Goal: Task Accomplishment & Management: Manage account settings

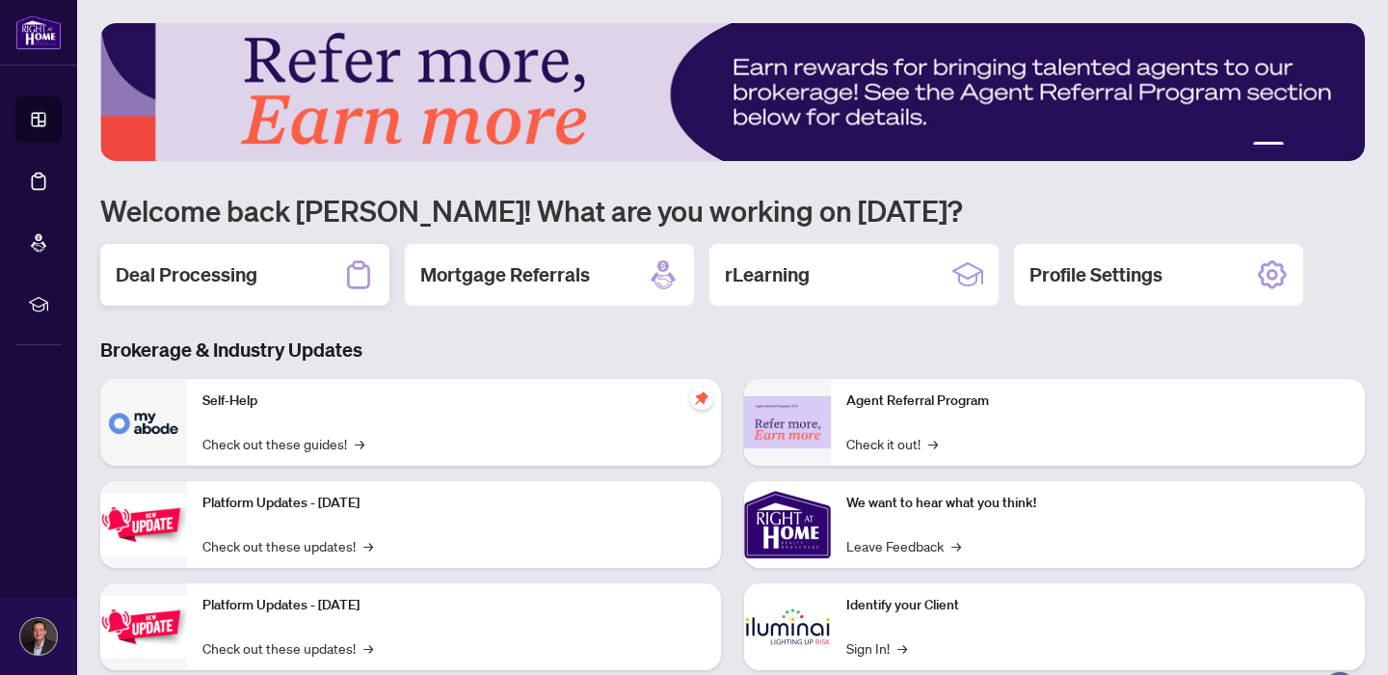
click at [231, 294] on div "Deal Processing" at bounding box center [244, 275] width 289 height 62
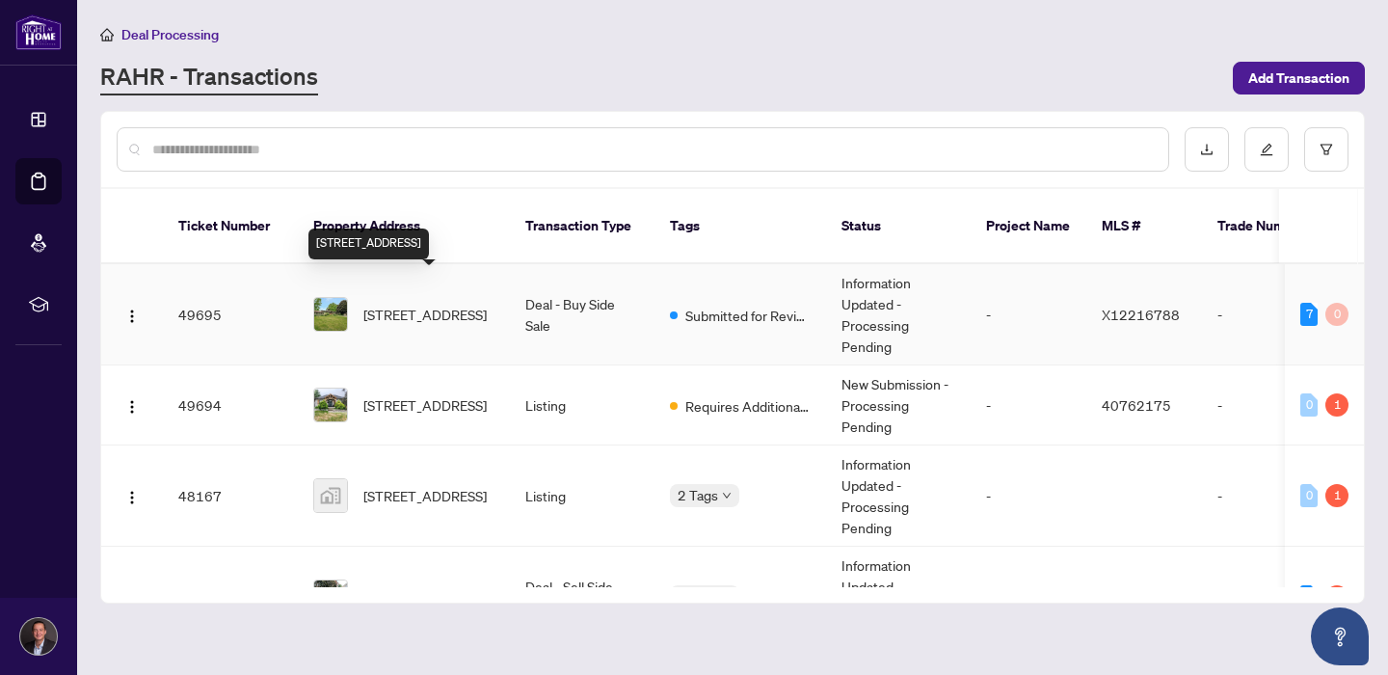
click at [432, 304] on span "168 Trillium Lane, Tweed, Ontario K0K 3J0, Canada" at bounding box center [424, 314] width 123 height 21
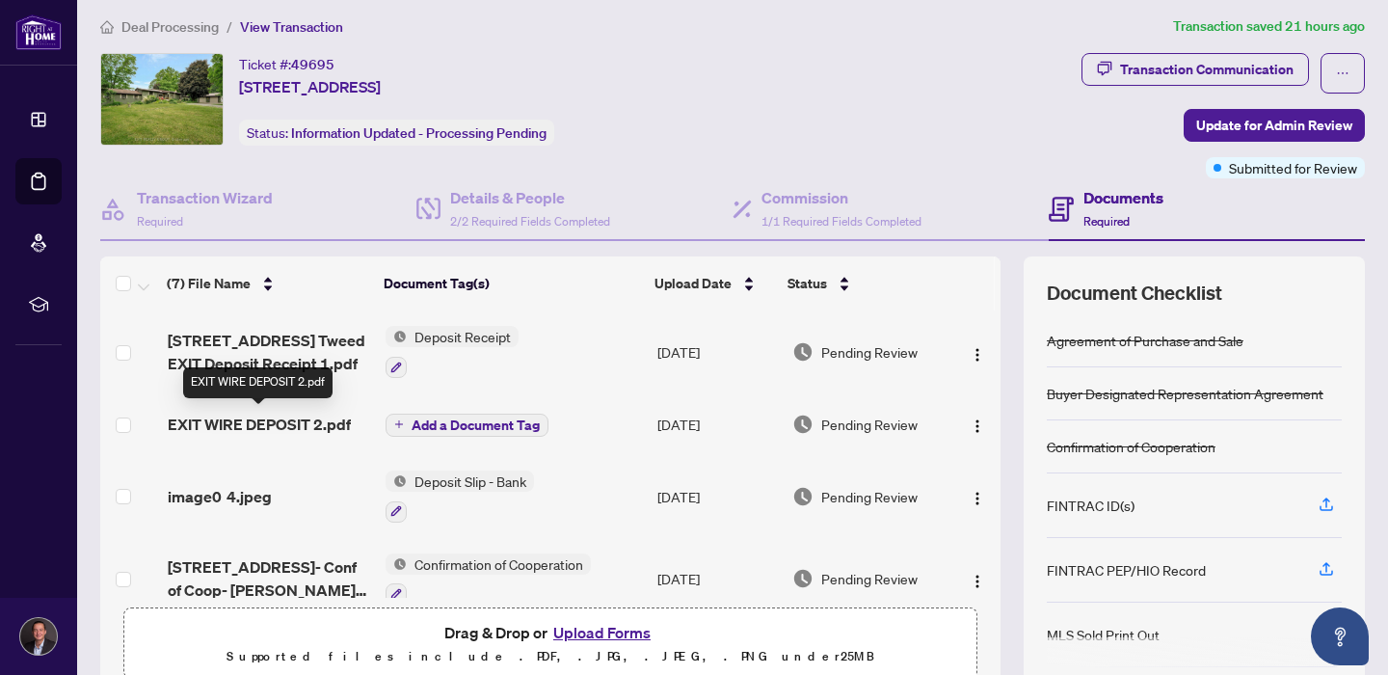
click at [285, 350] on span "168 Trillium Lane Tweed EXIT Deposit Receipt 1.pdf" at bounding box center [269, 352] width 202 height 46
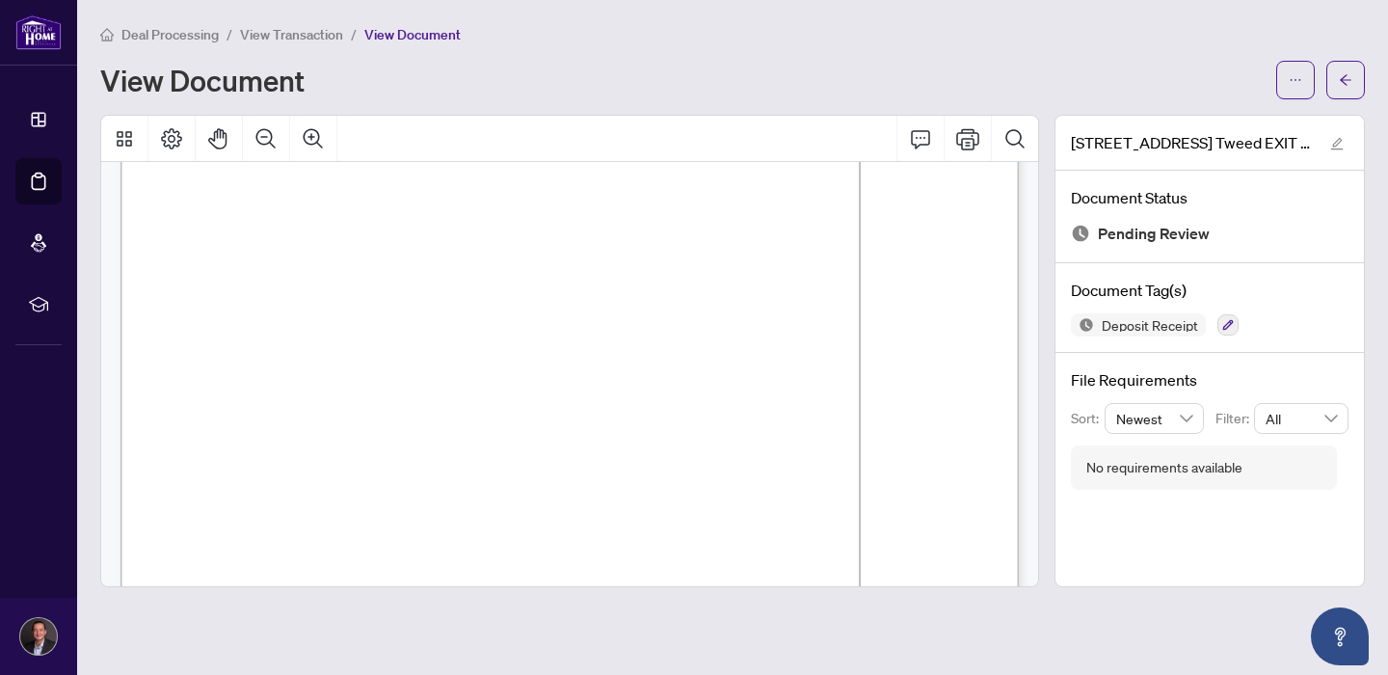
scroll to position [147, 0]
click at [274, 32] on span "View Transaction" at bounding box center [291, 34] width 103 height 17
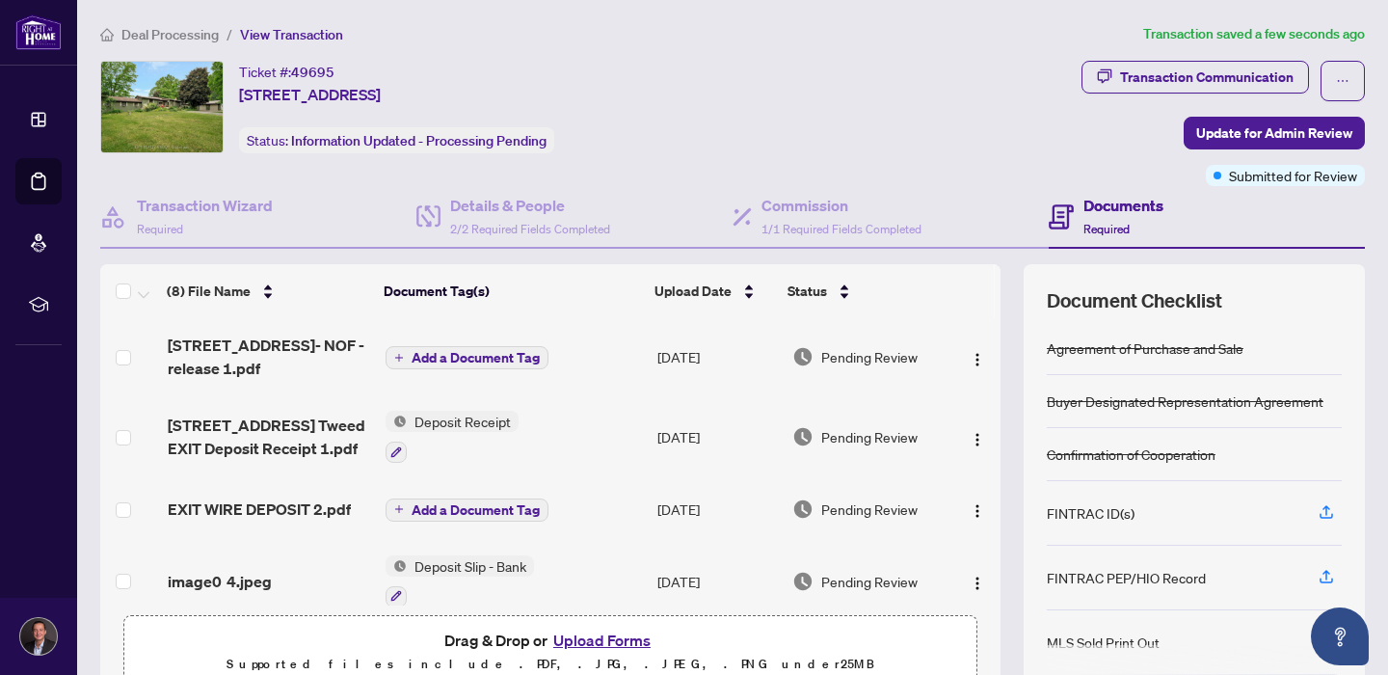
click at [432, 362] on span "Add a Document Tag" at bounding box center [476, 357] width 128 height 13
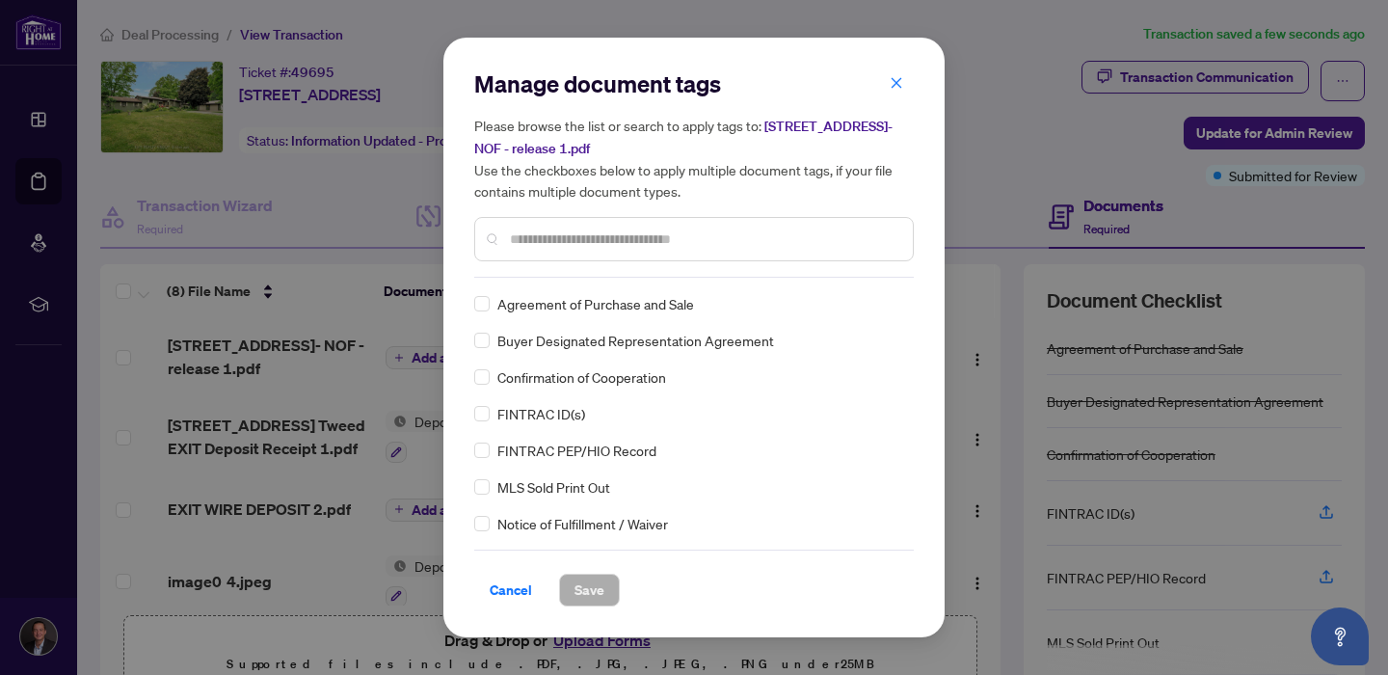
click at [632, 245] on input "text" at bounding box center [703, 238] width 387 height 21
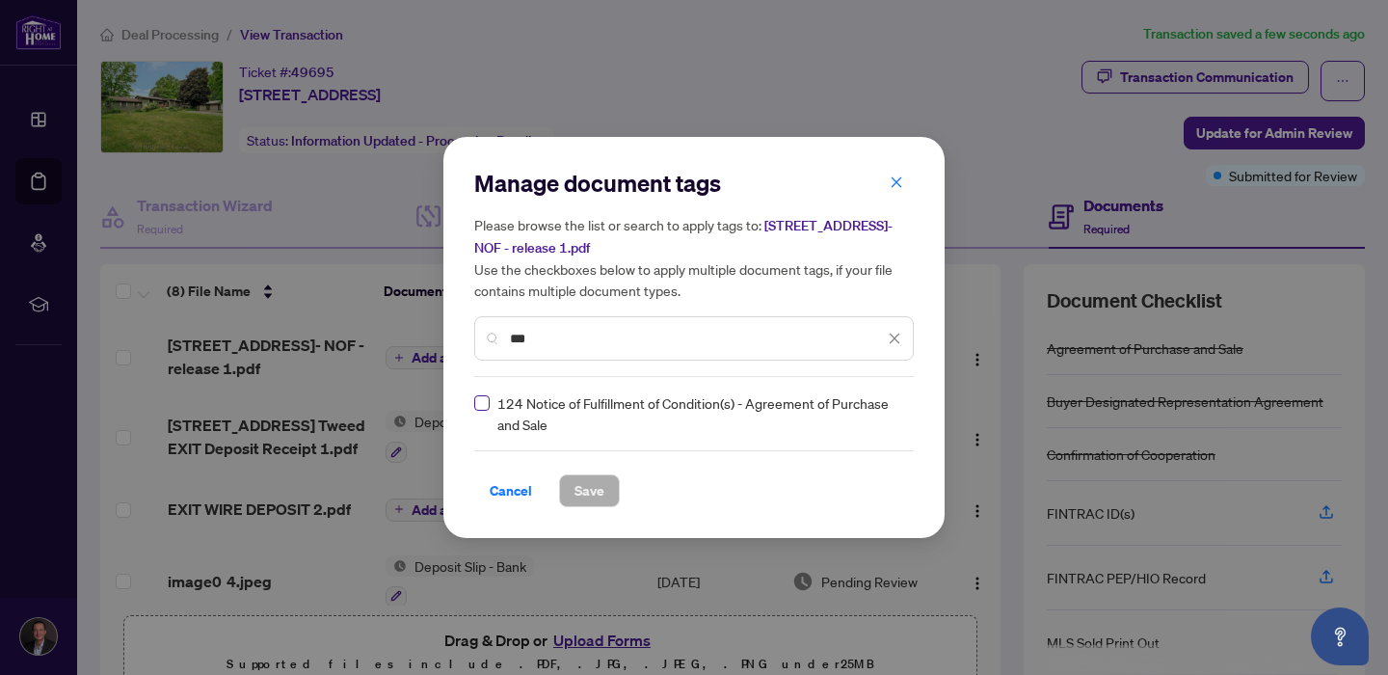
type input "***"
click at [582, 489] on span "Save" at bounding box center [589, 490] width 30 height 31
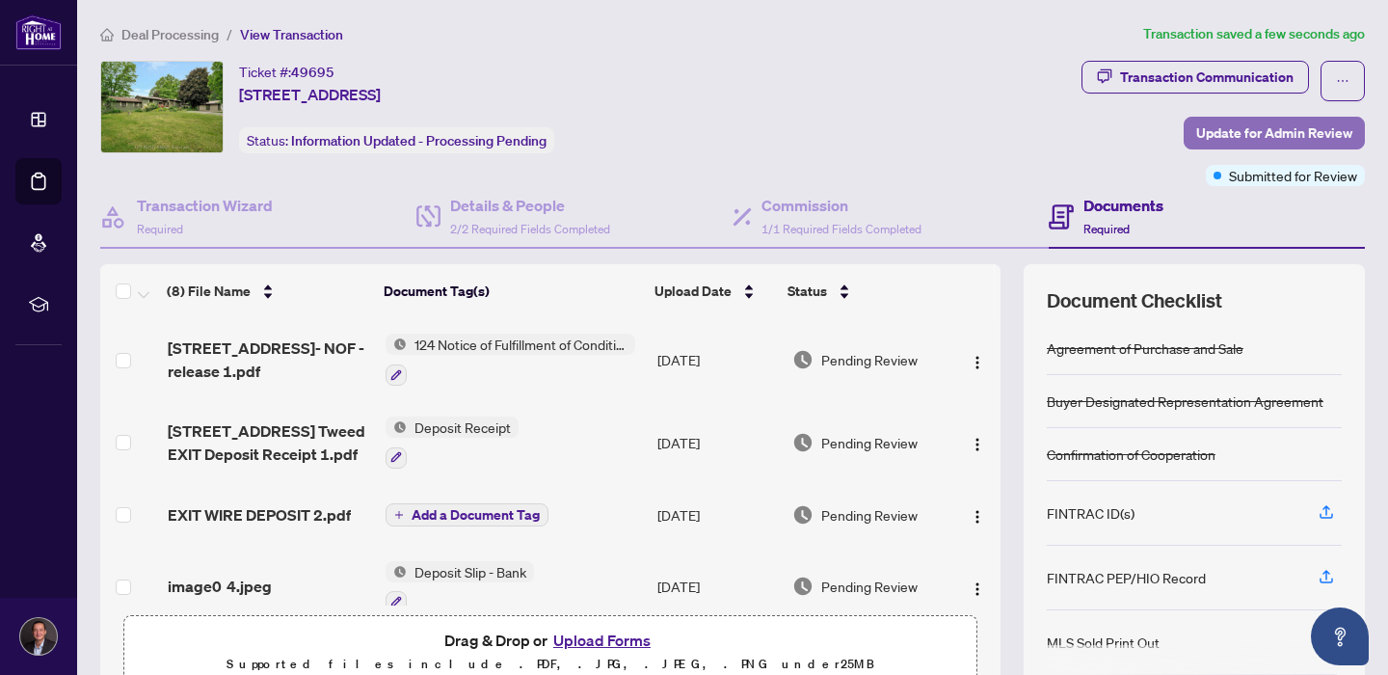
click at [1265, 139] on span "Update for Admin Review" at bounding box center [1274, 133] width 156 height 31
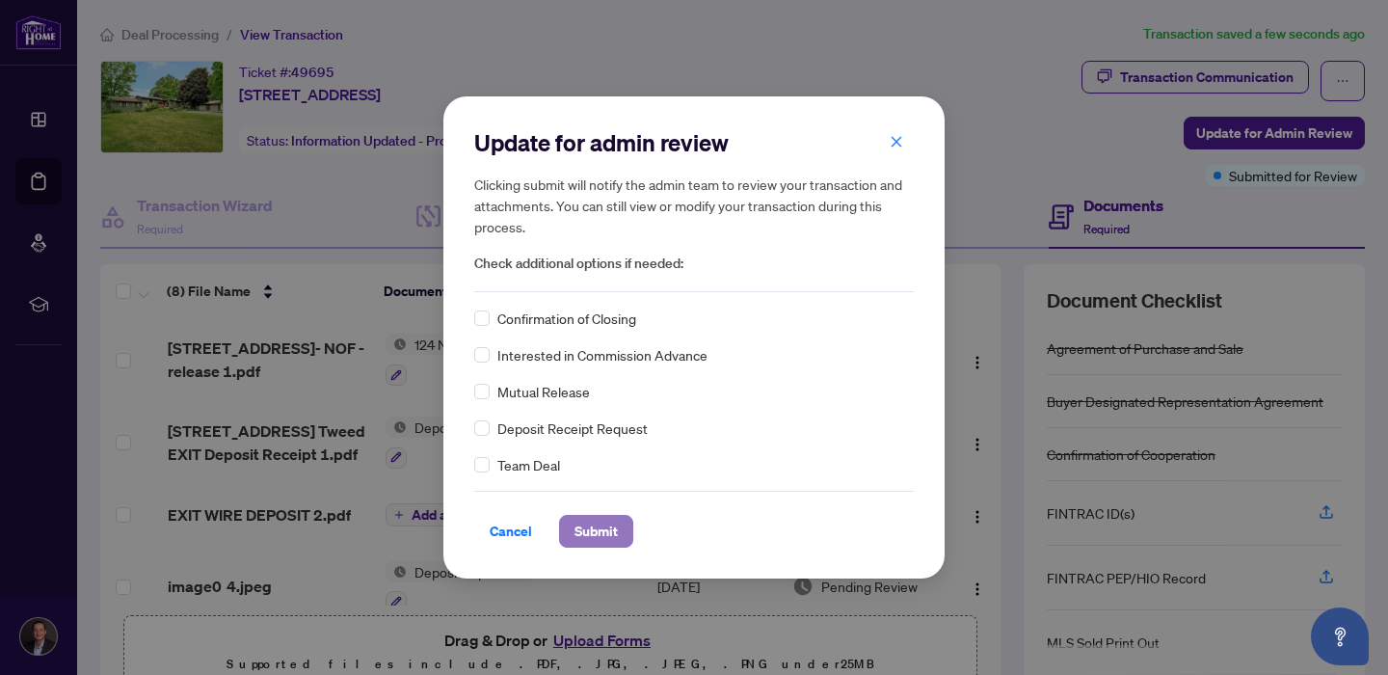
click at [592, 535] on span "Submit" at bounding box center [595, 531] width 43 height 31
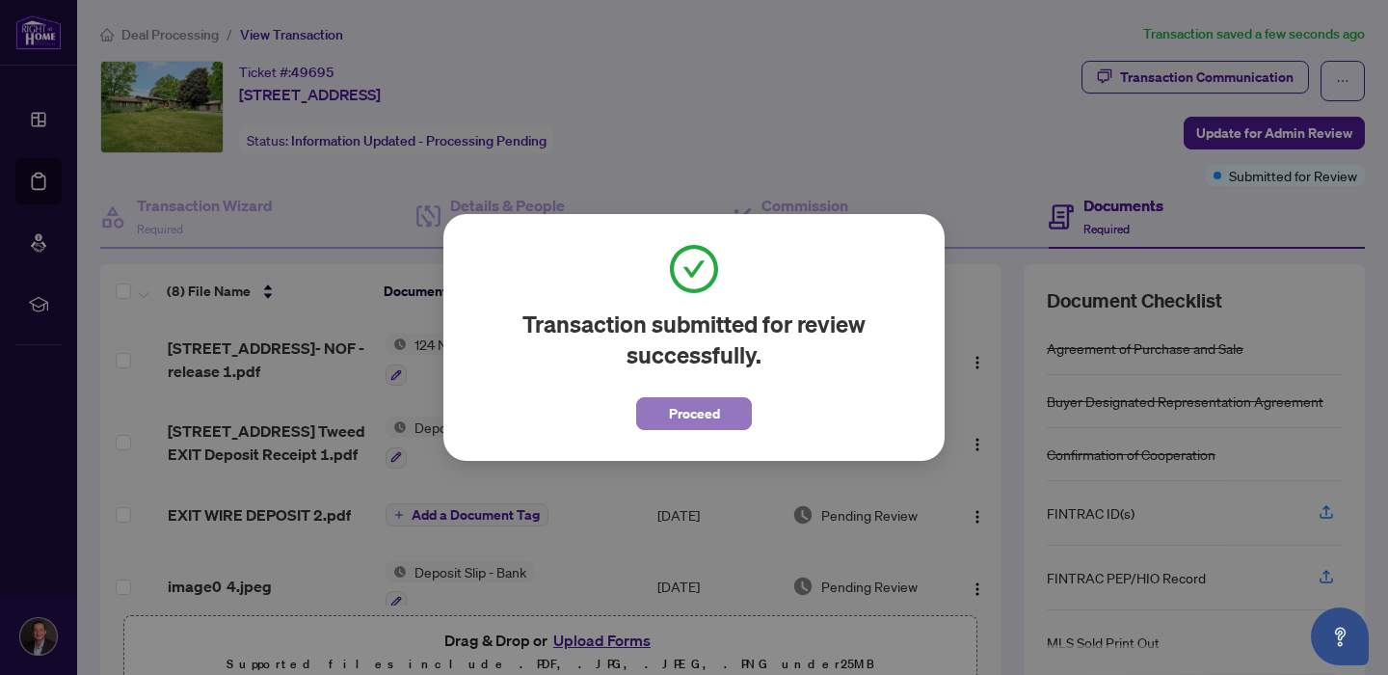
click at [712, 412] on span "Proceed" at bounding box center [694, 413] width 51 height 31
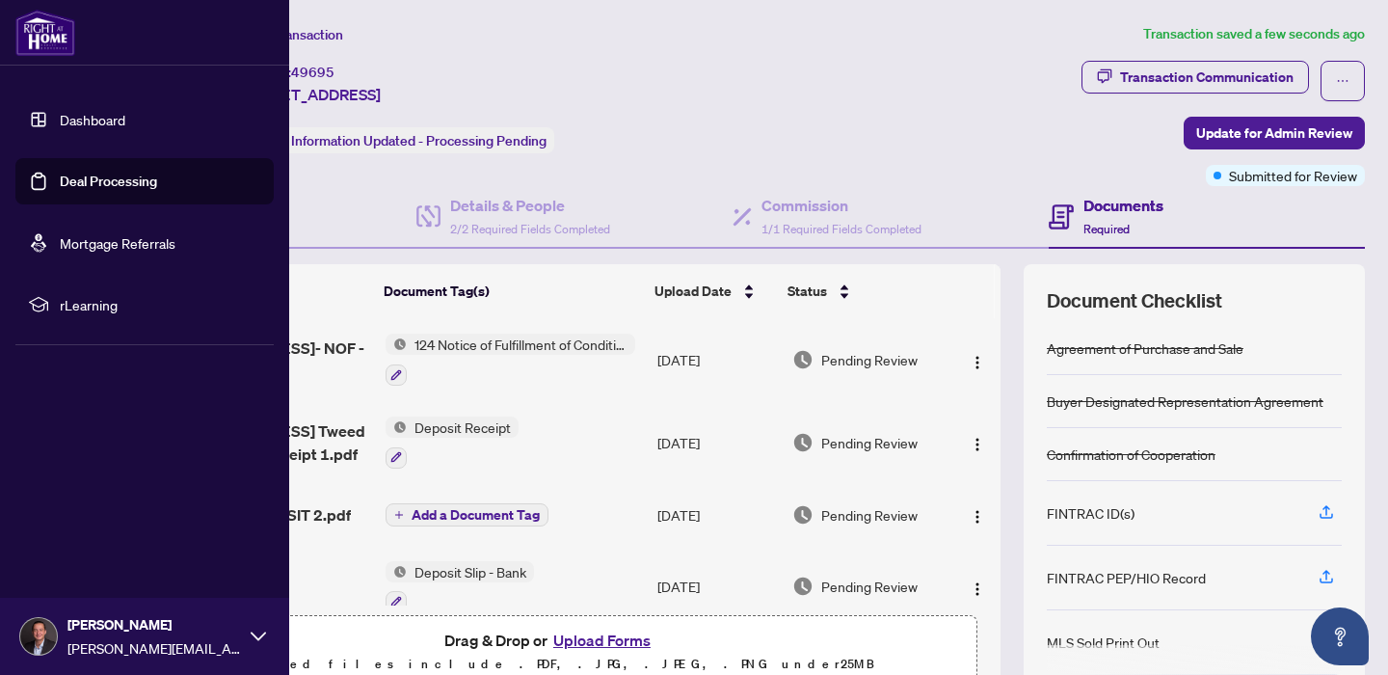
click at [60, 111] on link "Dashboard" at bounding box center [93, 119] width 66 height 17
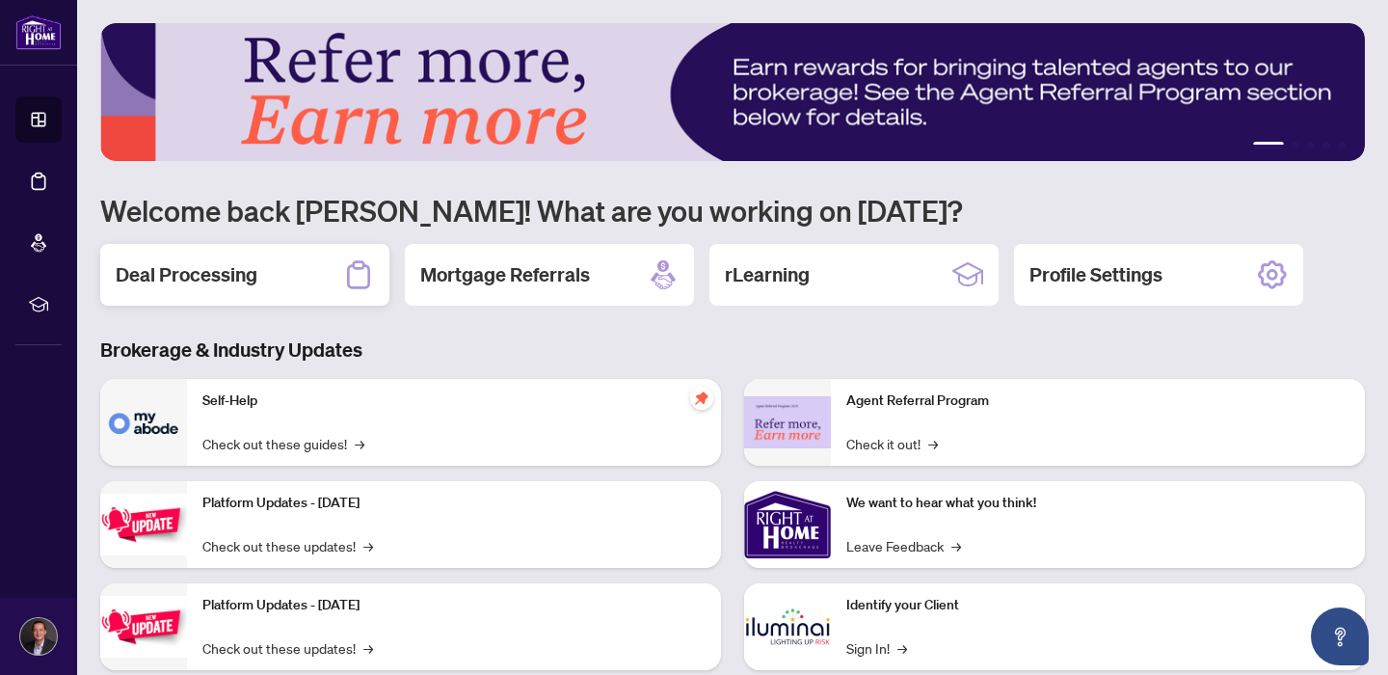
click at [246, 277] on h2 "Deal Processing" at bounding box center [187, 274] width 142 height 27
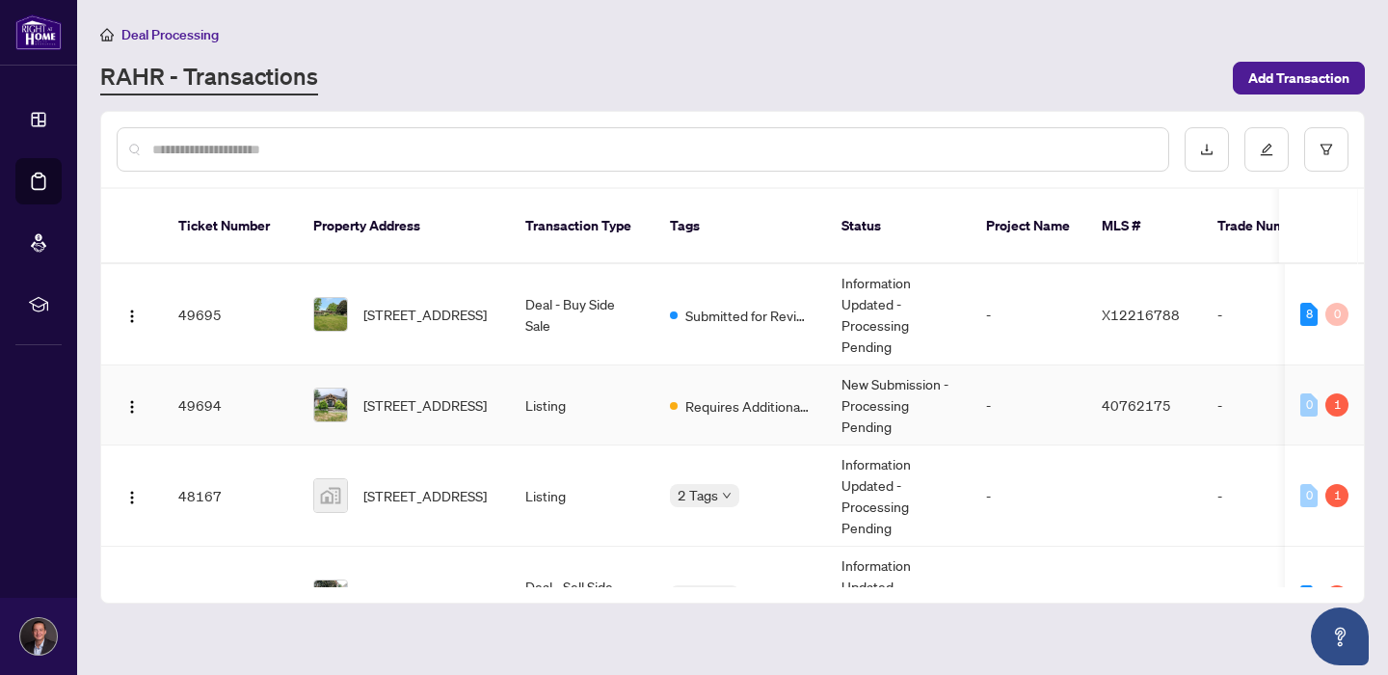
click at [822, 411] on td "Requires Additional Docs" at bounding box center [740, 405] width 172 height 80
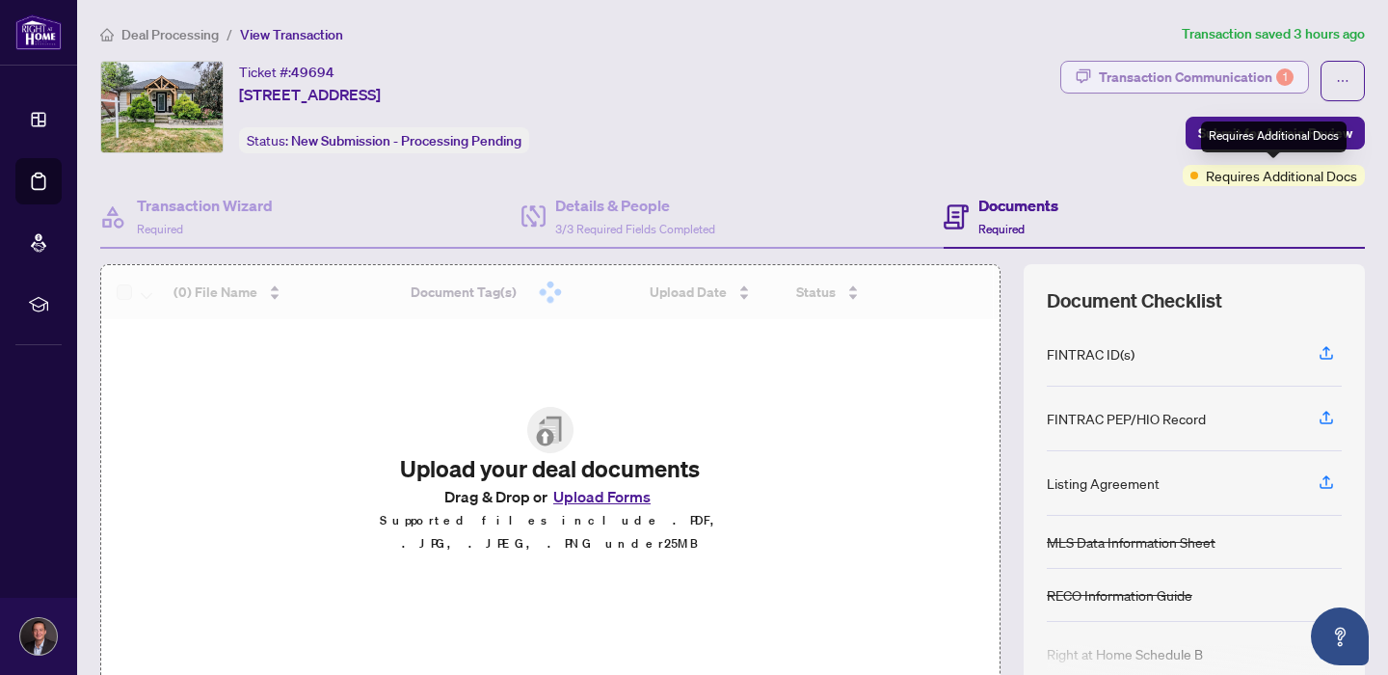
click at [1190, 83] on div "Transaction Communication 1" at bounding box center [1196, 77] width 195 height 31
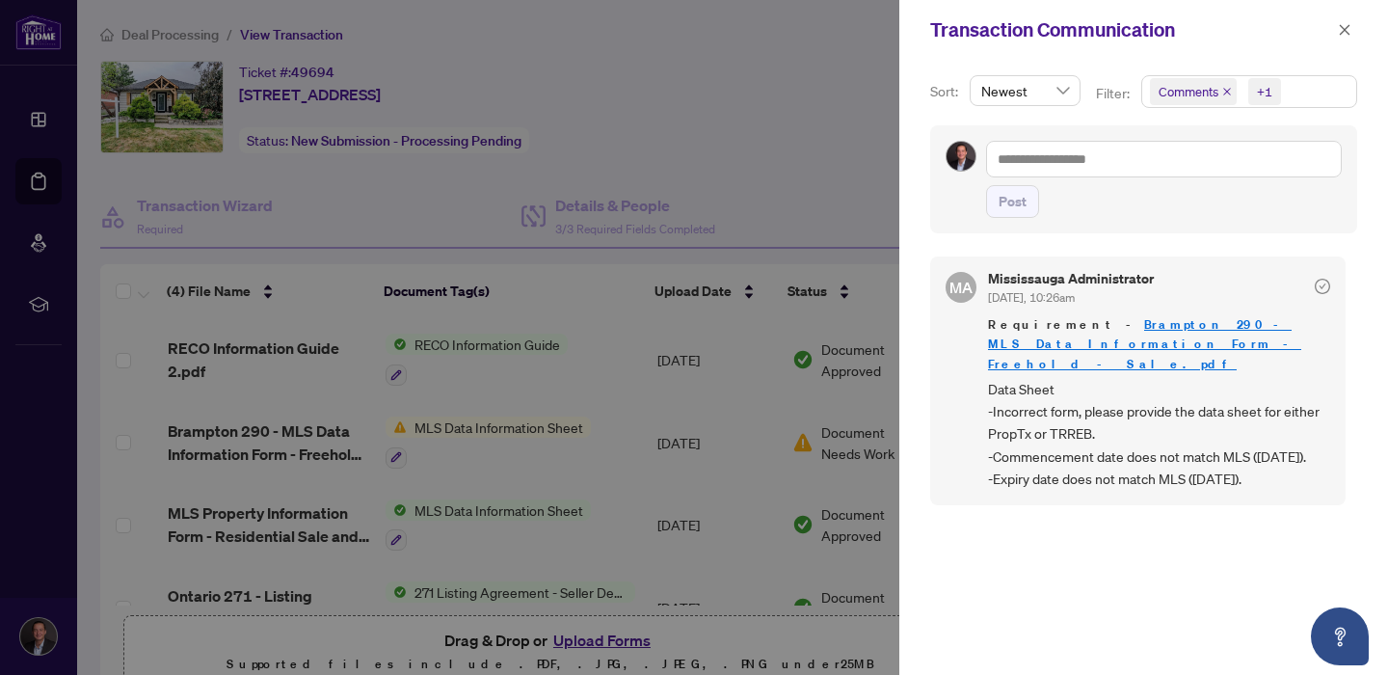
click at [1364, 32] on div "Transaction Communication" at bounding box center [1143, 30] width 489 height 60
click at [1345, 32] on icon "close" at bounding box center [1344, 29] width 13 height 13
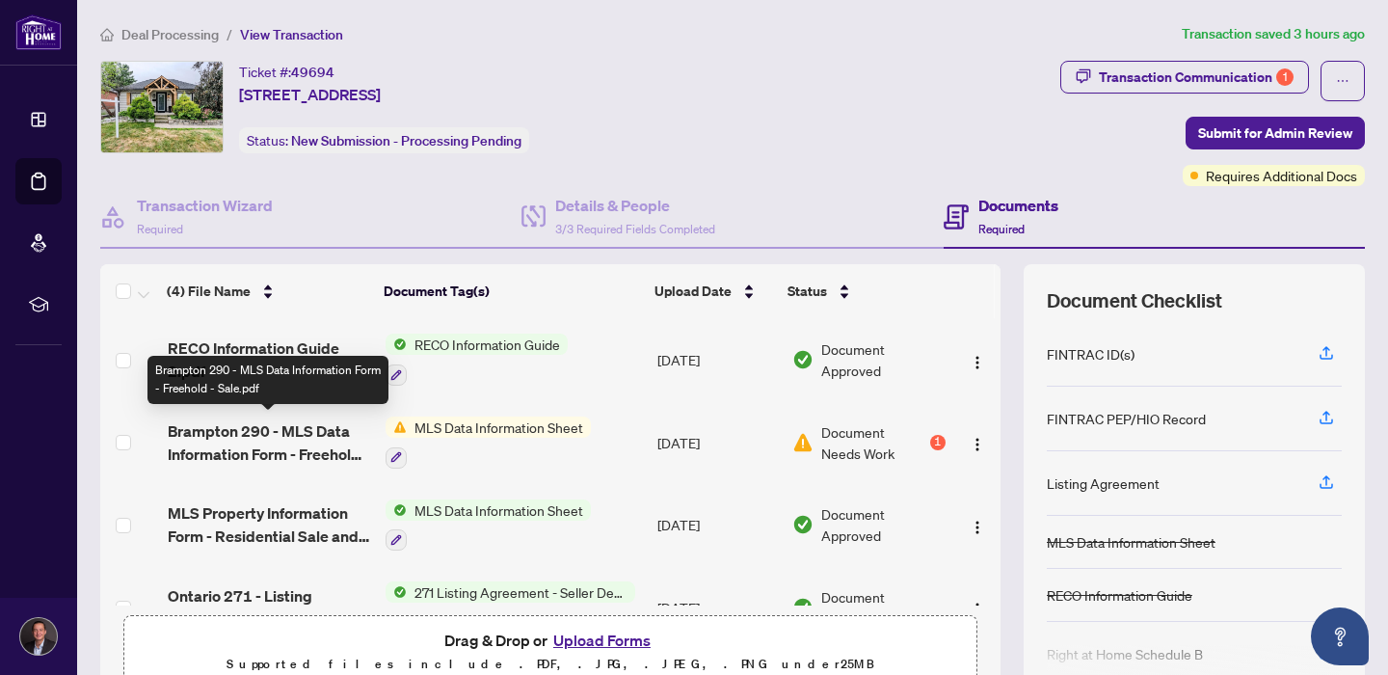
click at [300, 427] on span "Brampton 290 - MLS Data Information Form - Freehold - Sale.pdf" at bounding box center [269, 442] width 202 height 46
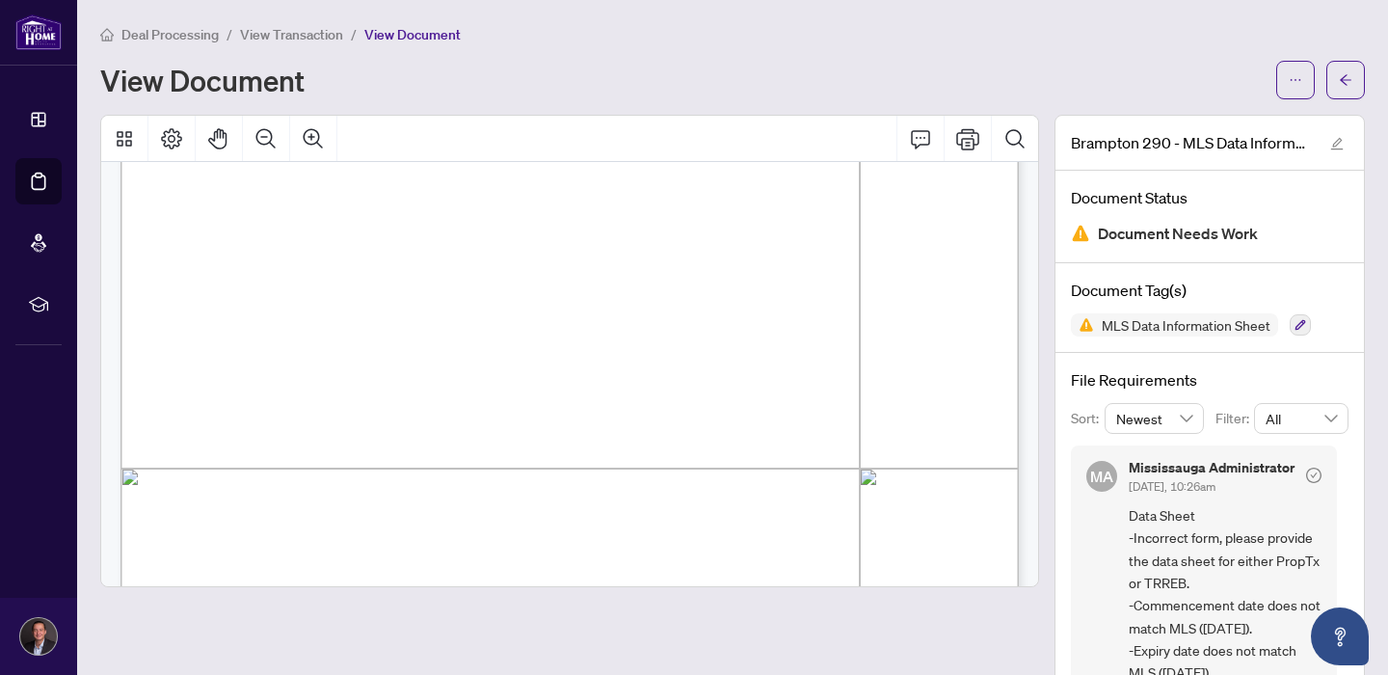
scroll to position [461, 0]
click at [301, 38] on span "View Transaction" at bounding box center [291, 34] width 103 height 17
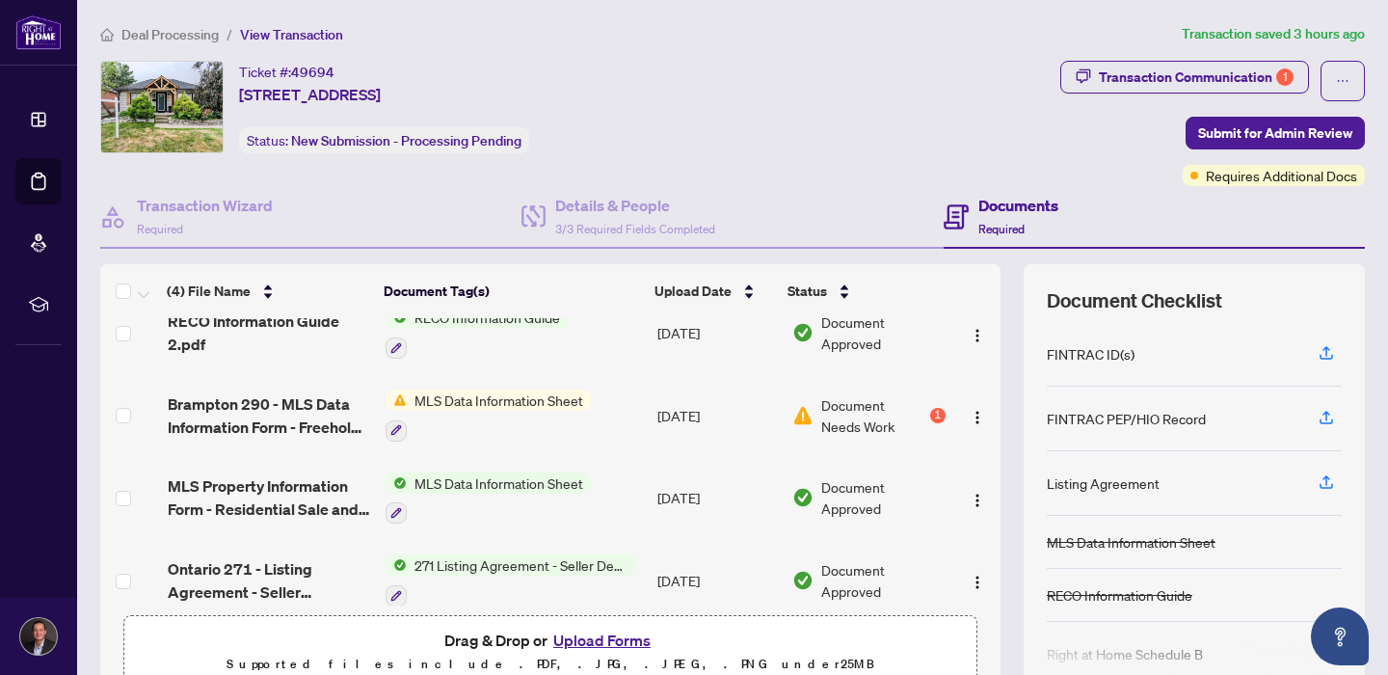
scroll to position [46, 0]
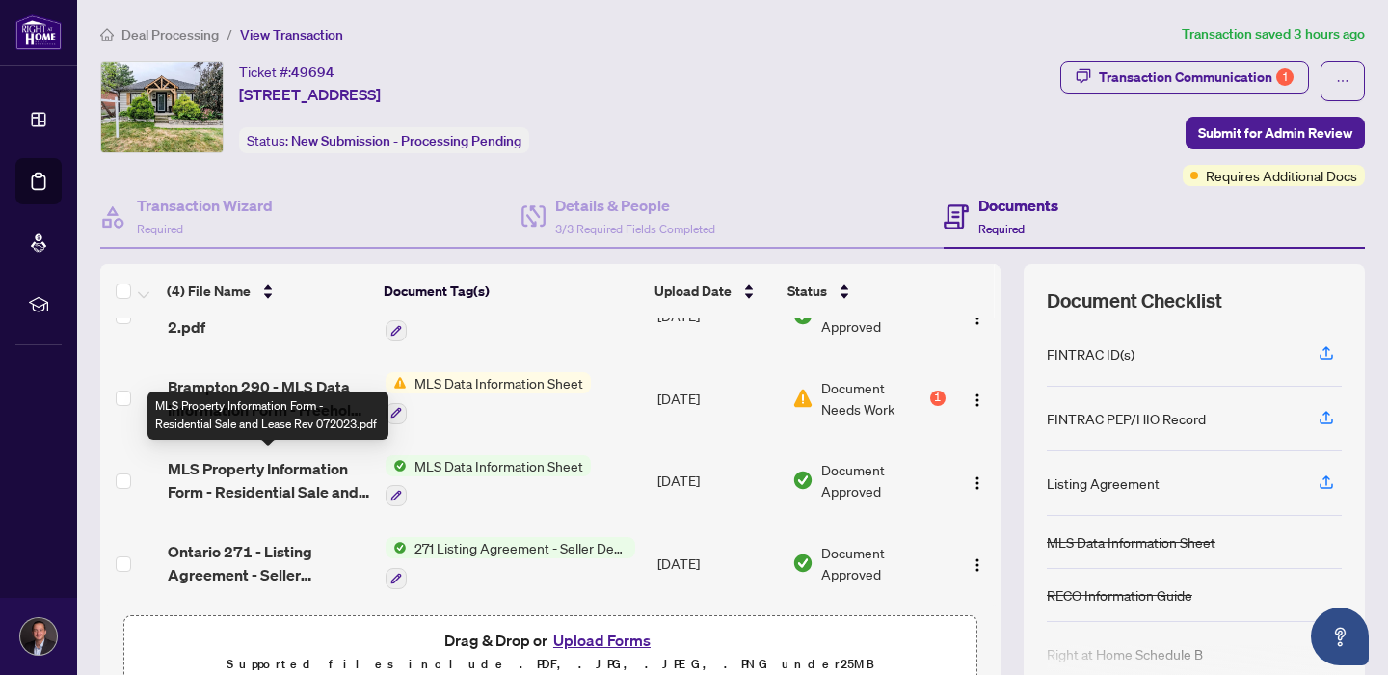
click at [282, 457] on span "MLS Property Information Form - Residential Sale and Lease Rev 072023.pdf" at bounding box center [269, 480] width 202 height 46
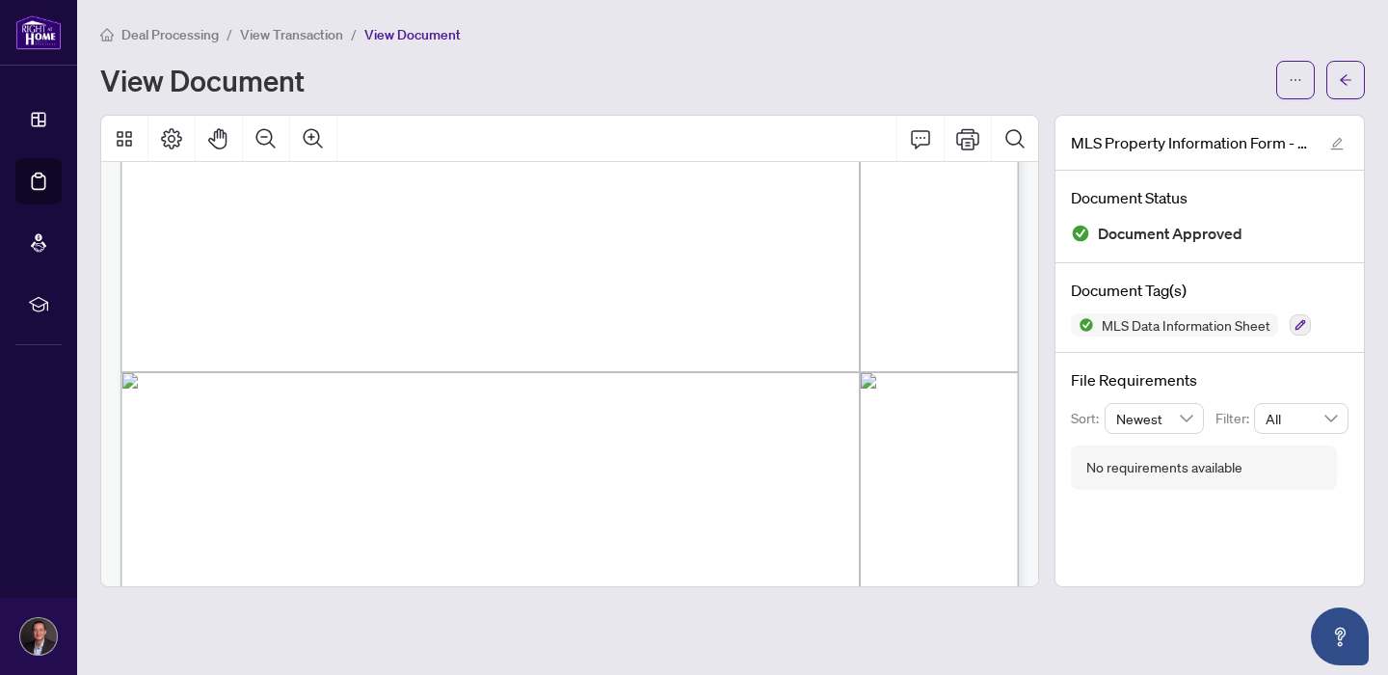
scroll to position [2912, 0]
click at [302, 34] on span "View Transaction" at bounding box center [291, 34] width 103 height 17
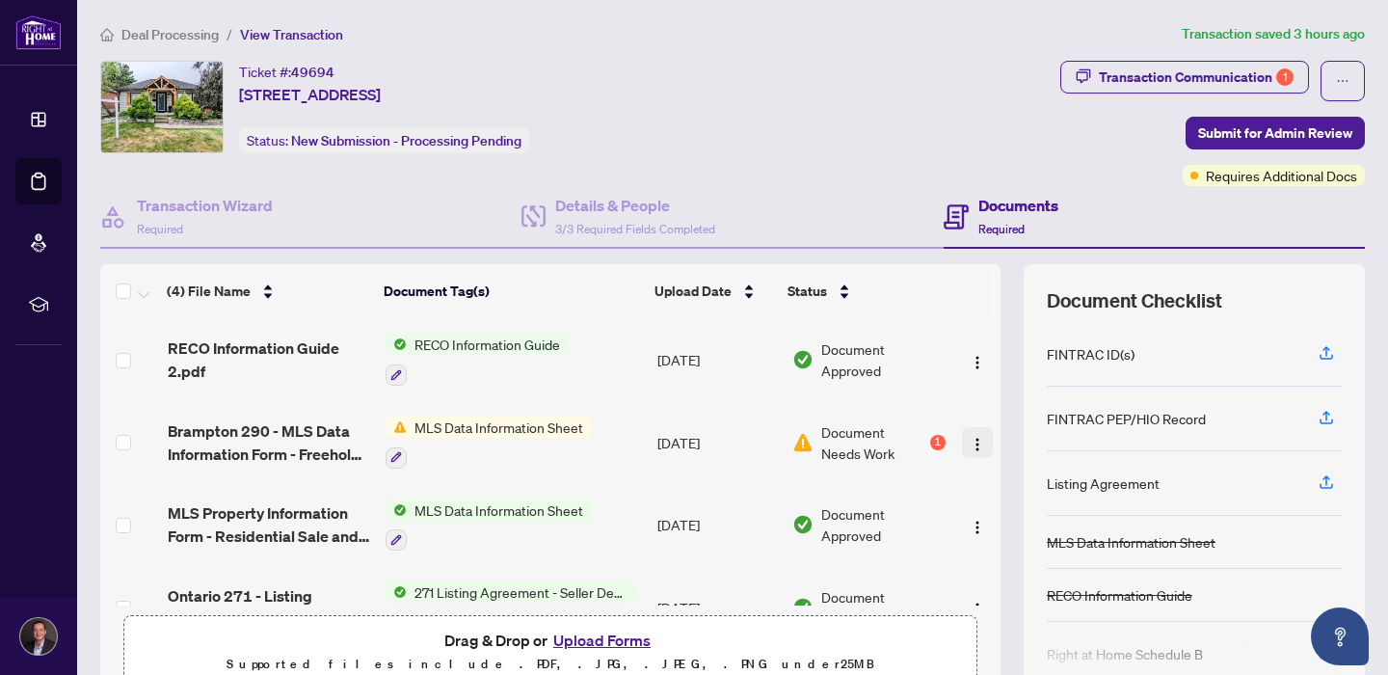
click at [970, 442] on img "button" at bounding box center [977, 444] width 15 height 15
click at [916, 208] on div "Details & People 3/3 Required Fields Completed" at bounding box center [731, 217] width 421 height 63
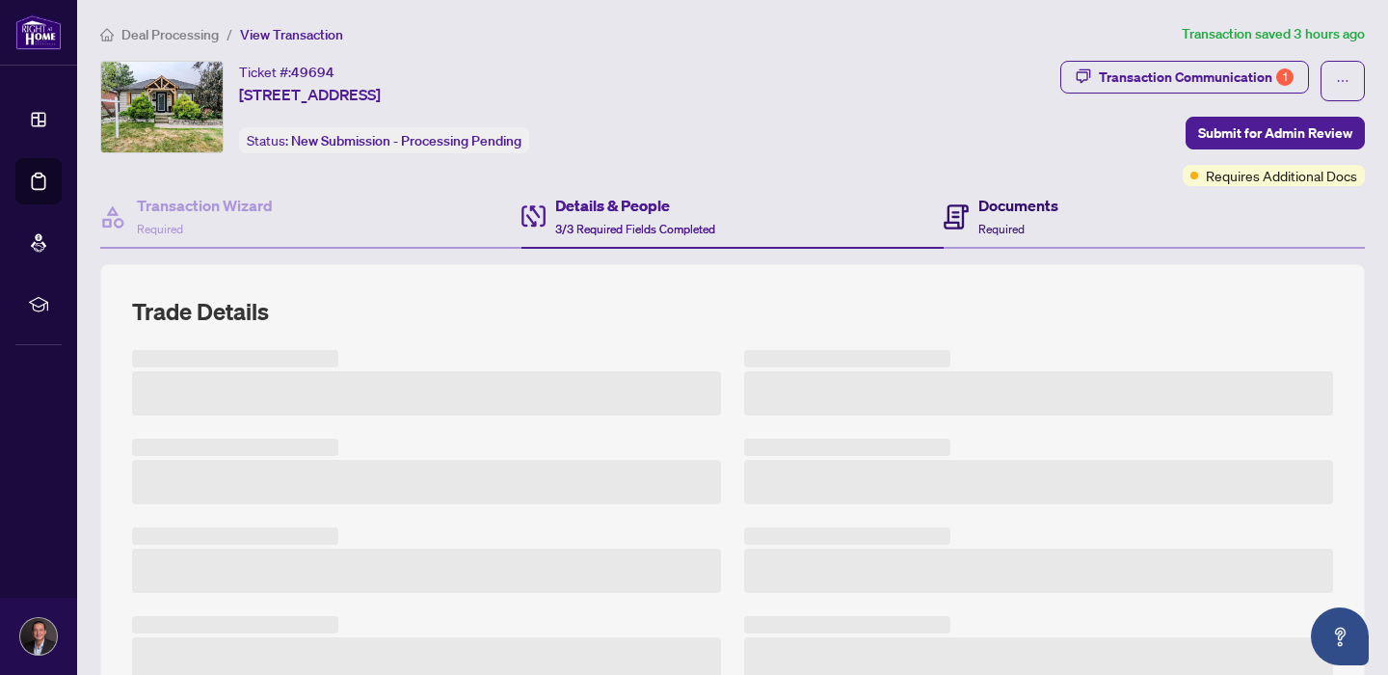
click at [1022, 203] on h4 "Documents" at bounding box center [1018, 205] width 80 height 23
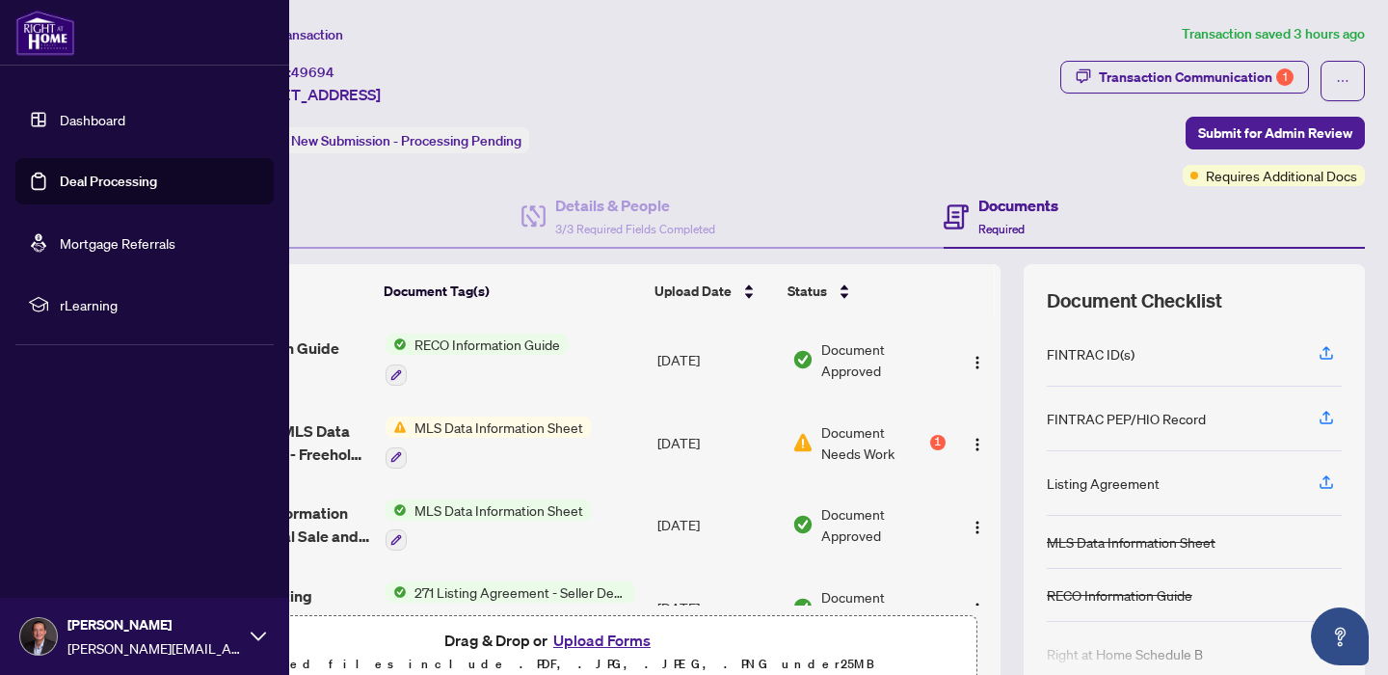
click at [98, 111] on link "Dashboard" at bounding box center [93, 119] width 66 height 17
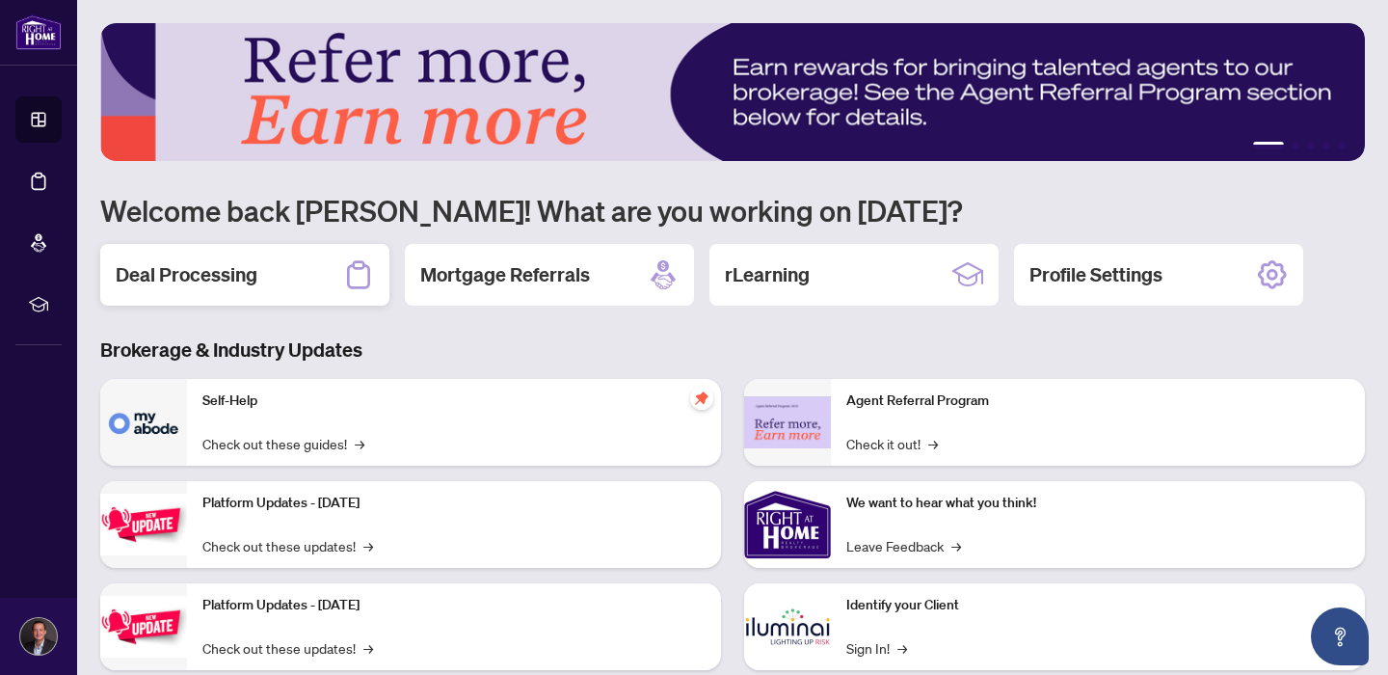
click at [230, 267] on h2 "Deal Processing" at bounding box center [187, 274] width 142 height 27
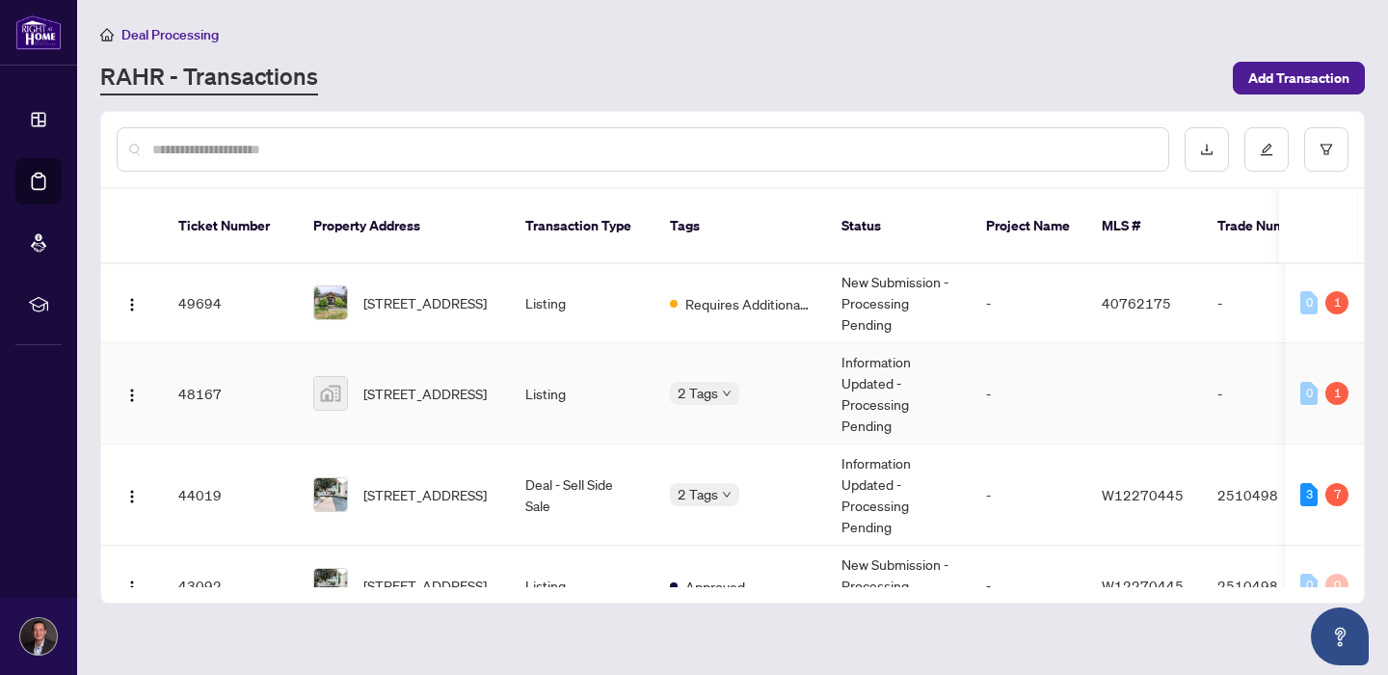
scroll to position [106, 0]
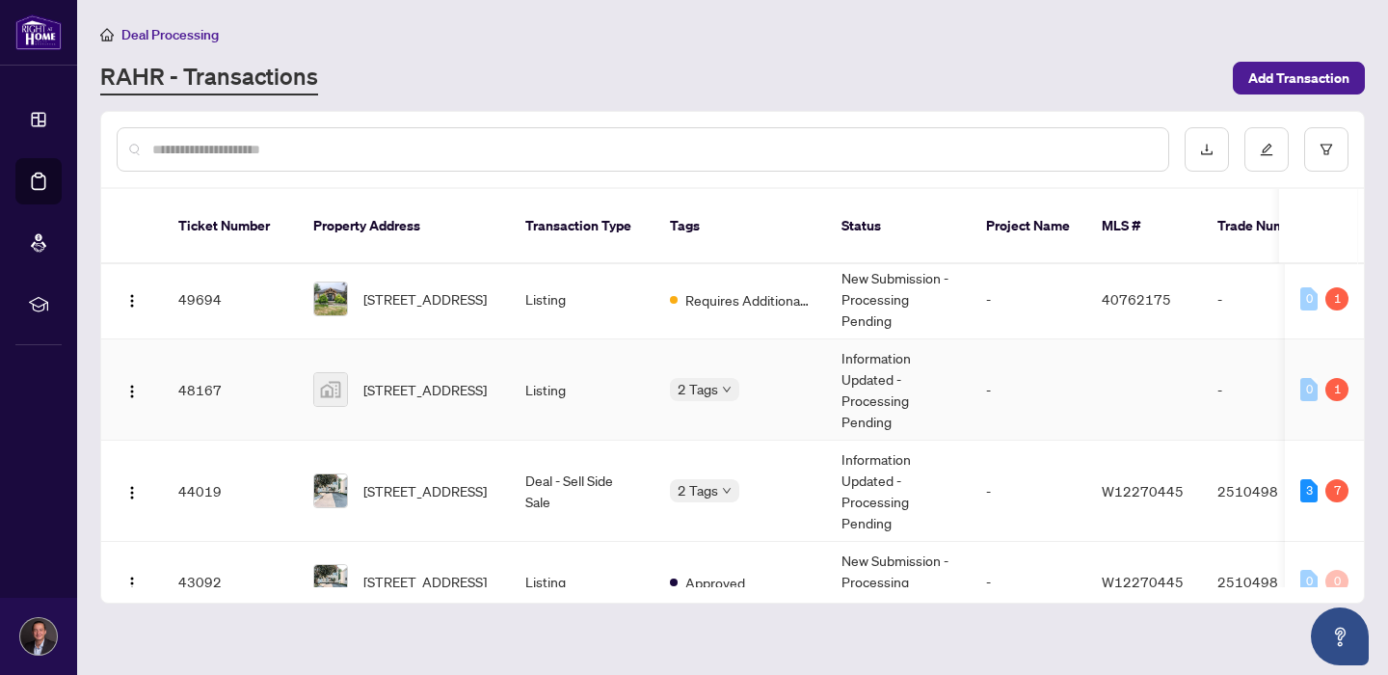
click at [443, 379] on span "2463 Lazio Lane, Oakville, ON, Canada" at bounding box center [424, 389] width 123 height 21
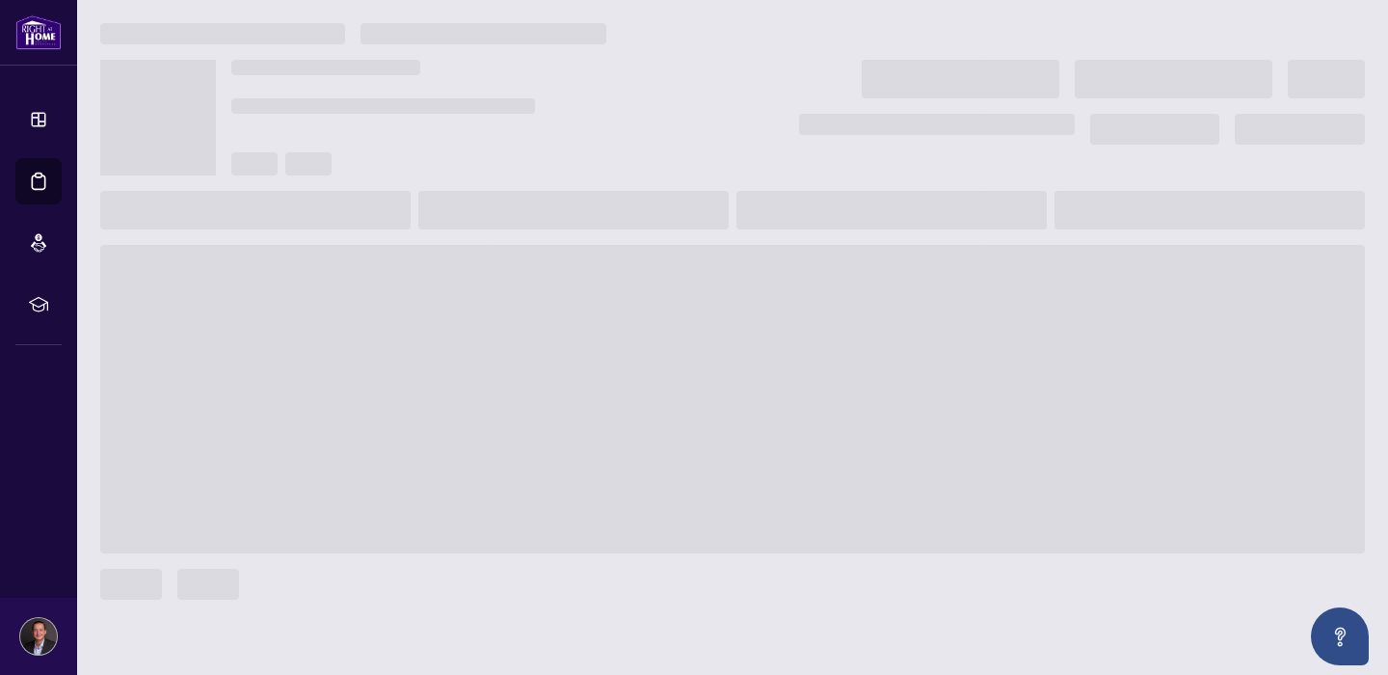
scroll to position [15, 0]
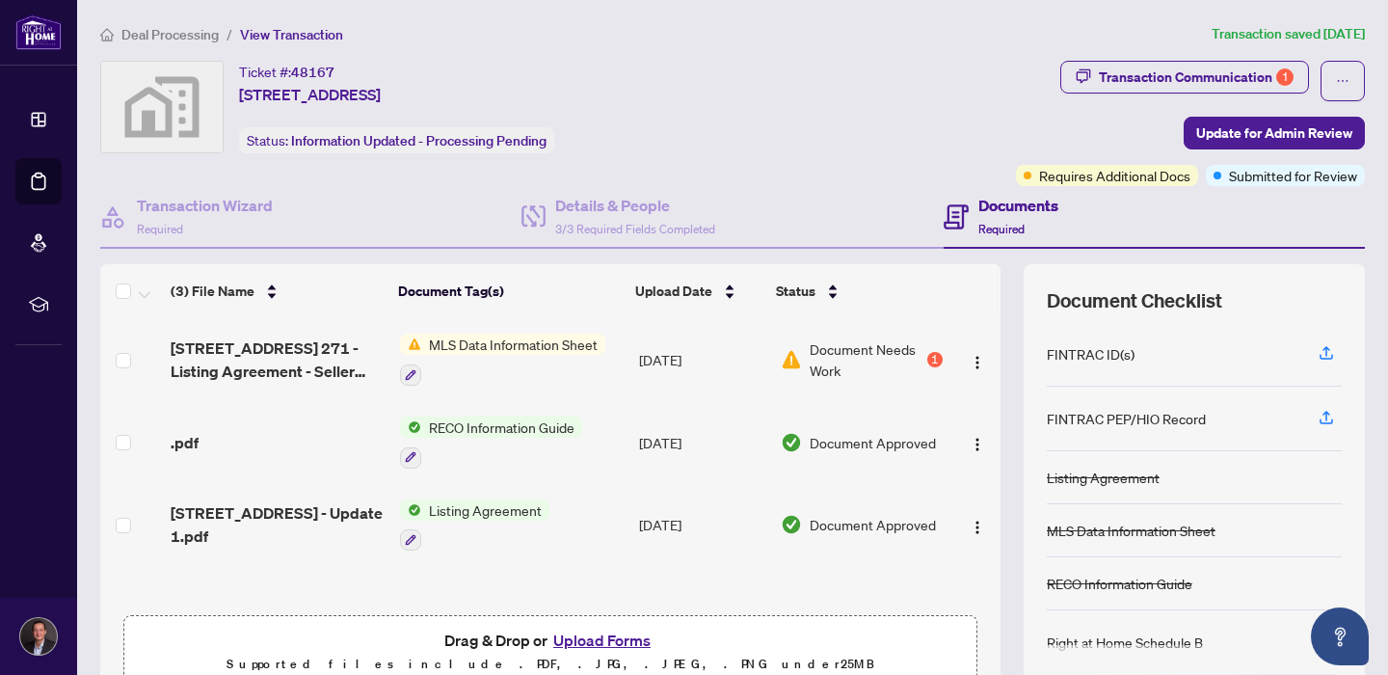
click at [927, 362] on div "1" at bounding box center [934, 359] width 15 height 15
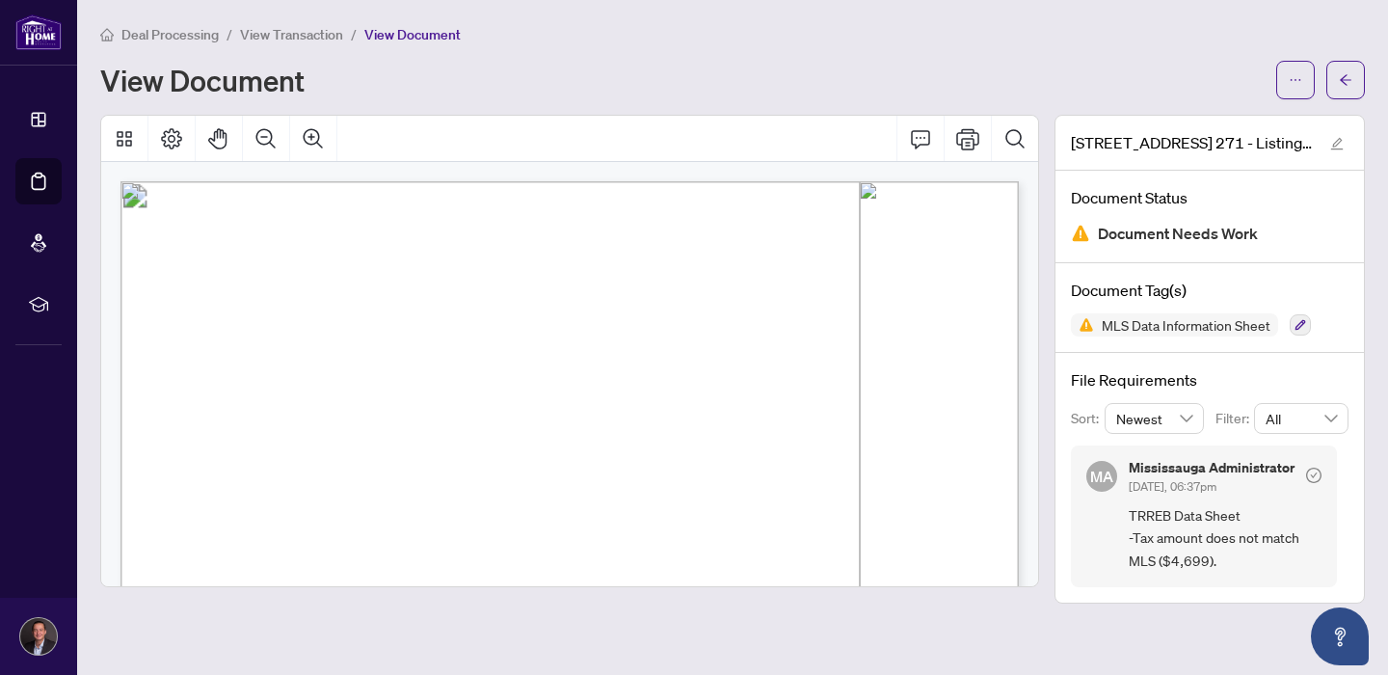
click at [305, 31] on span "View Transaction" at bounding box center [291, 34] width 103 height 17
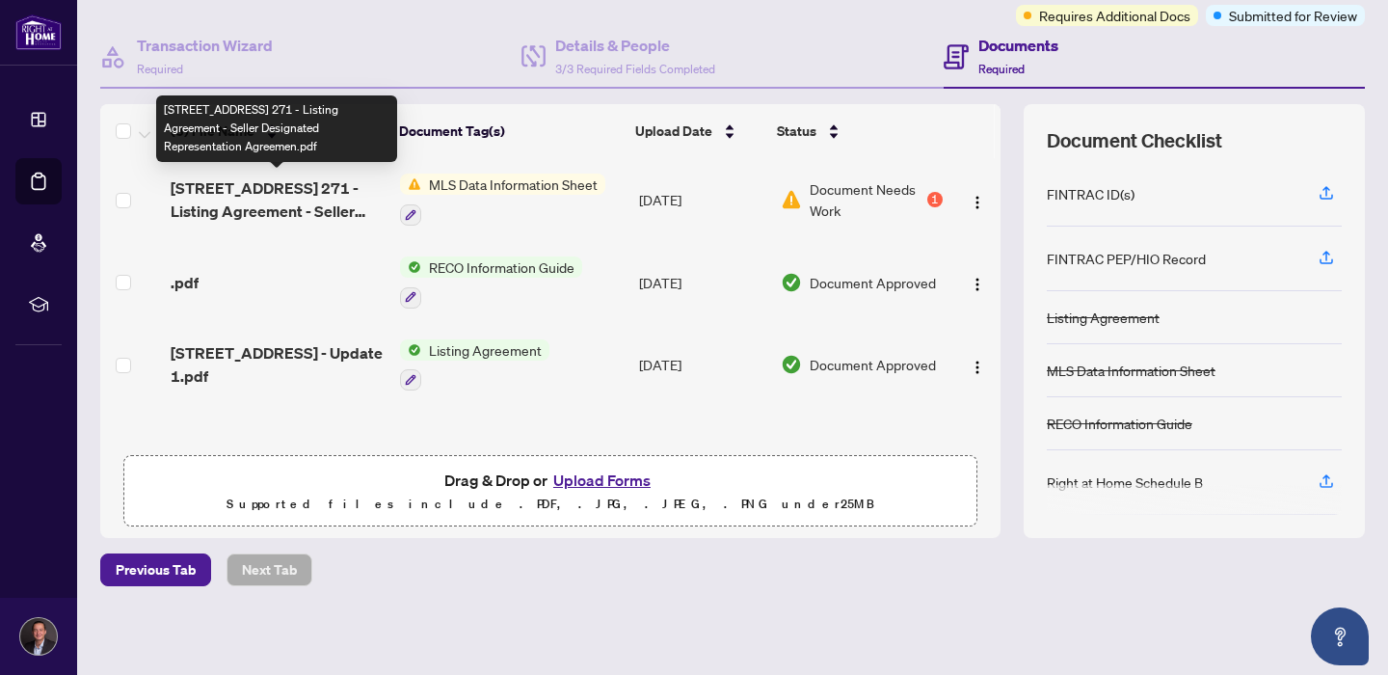
click at [285, 198] on span "[STREET_ADDRESS] 271 - Listing Agreement - Seller Designated Representation Agr…" at bounding box center [278, 199] width 214 height 46
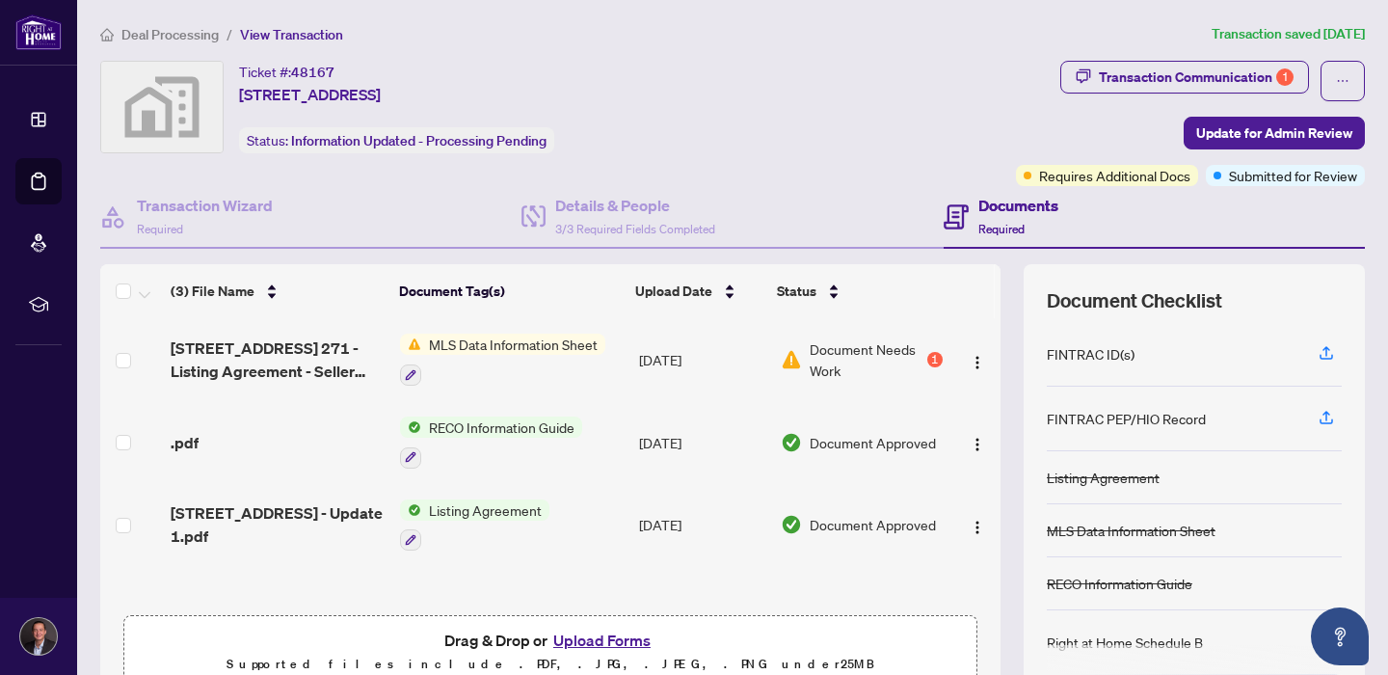
click at [258, 367] on span "[STREET_ADDRESS] 271 - Listing Agreement - Seller Designated Representation Agr…" at bounding box center [278, 359] width 214 height 46
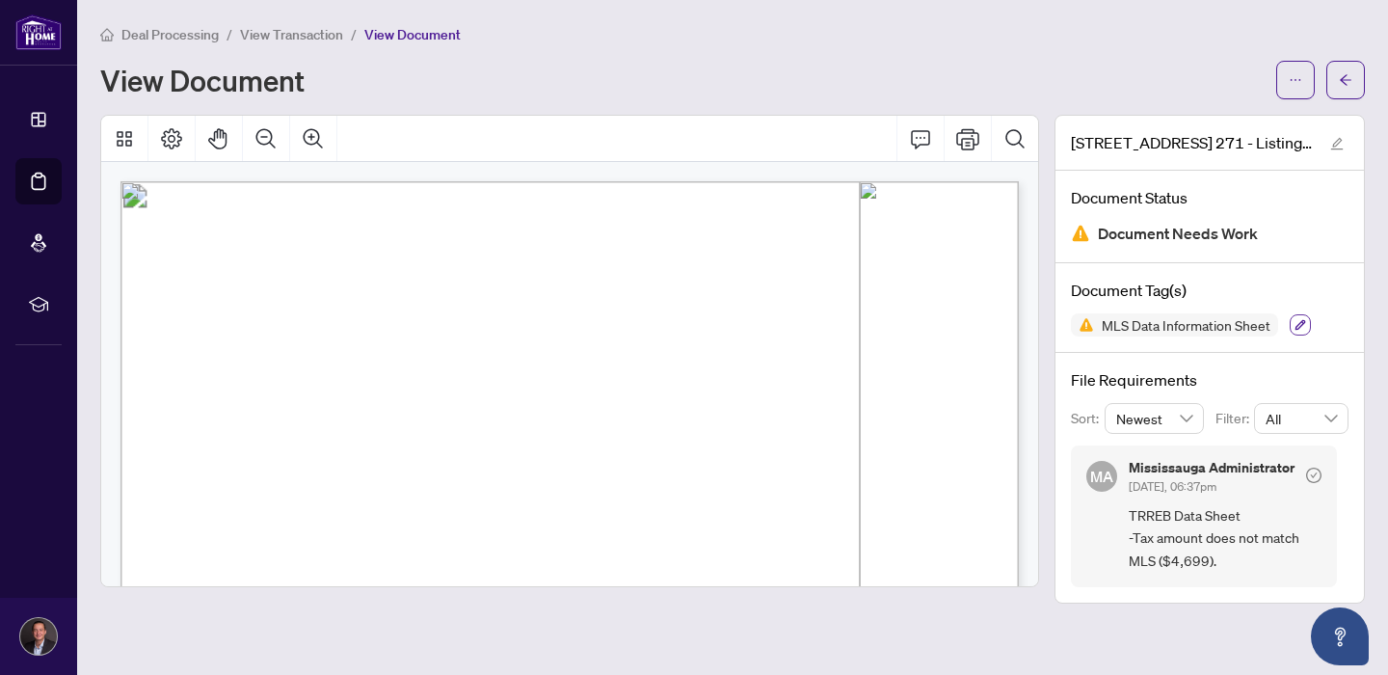
click at [1297, 319] on icon "button" at bounding box center [1300, 325] width 12 height 12
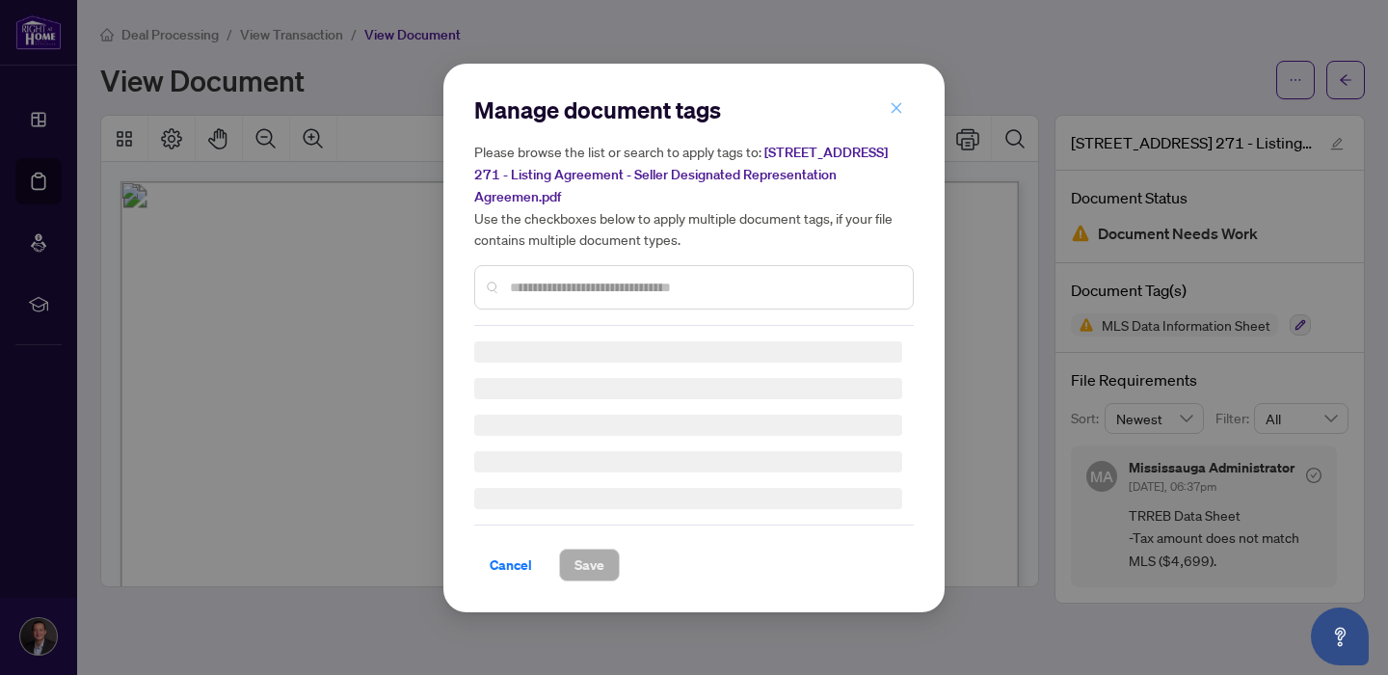
click at [894, 104] on icon "close" at bounding box center [896, 107] width 13 height 13
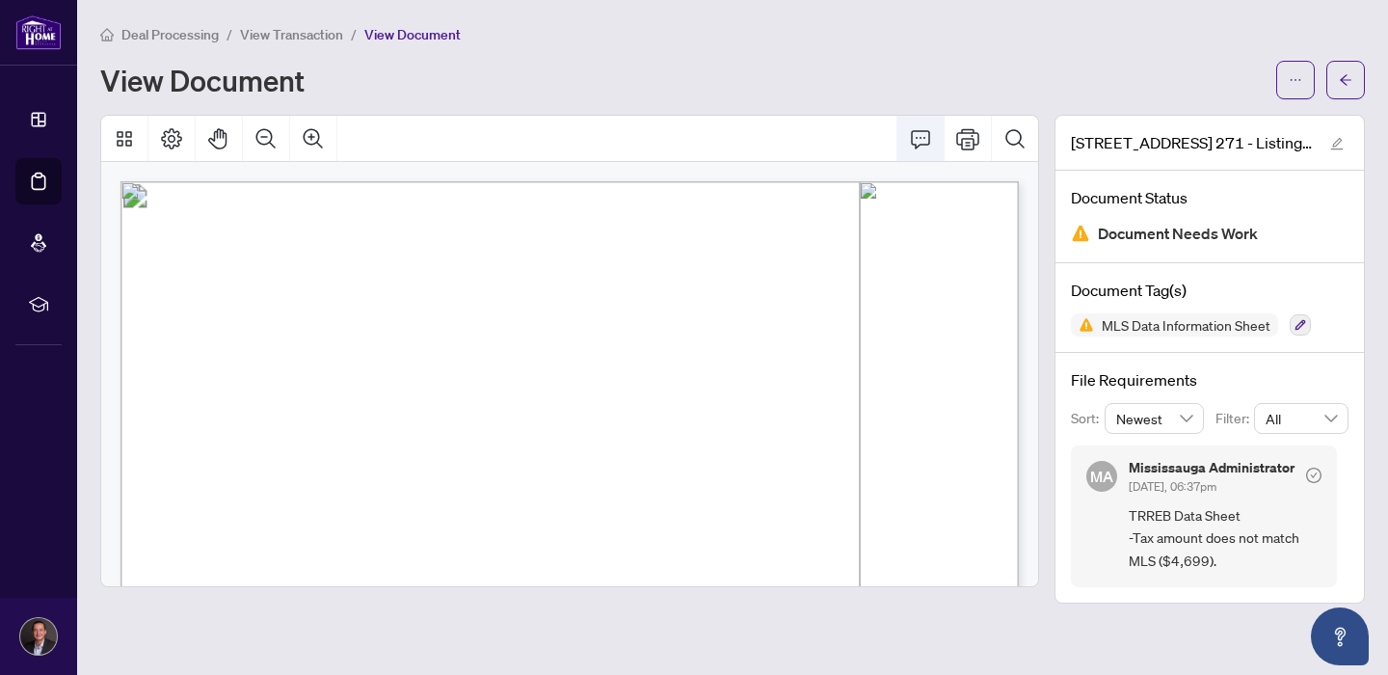
click at [922, 139] on icon "Comment" at bounding box center [920, 138] width 23 height 23
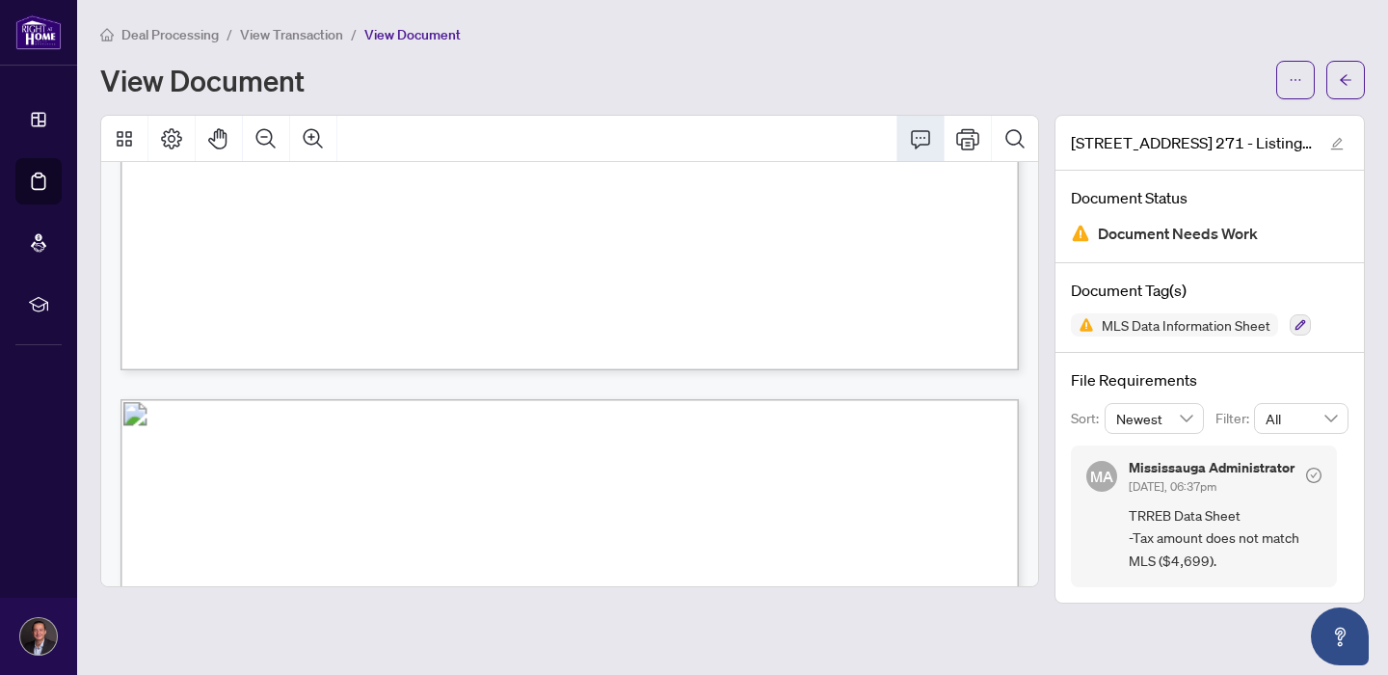
scroll to position [2195, 0]
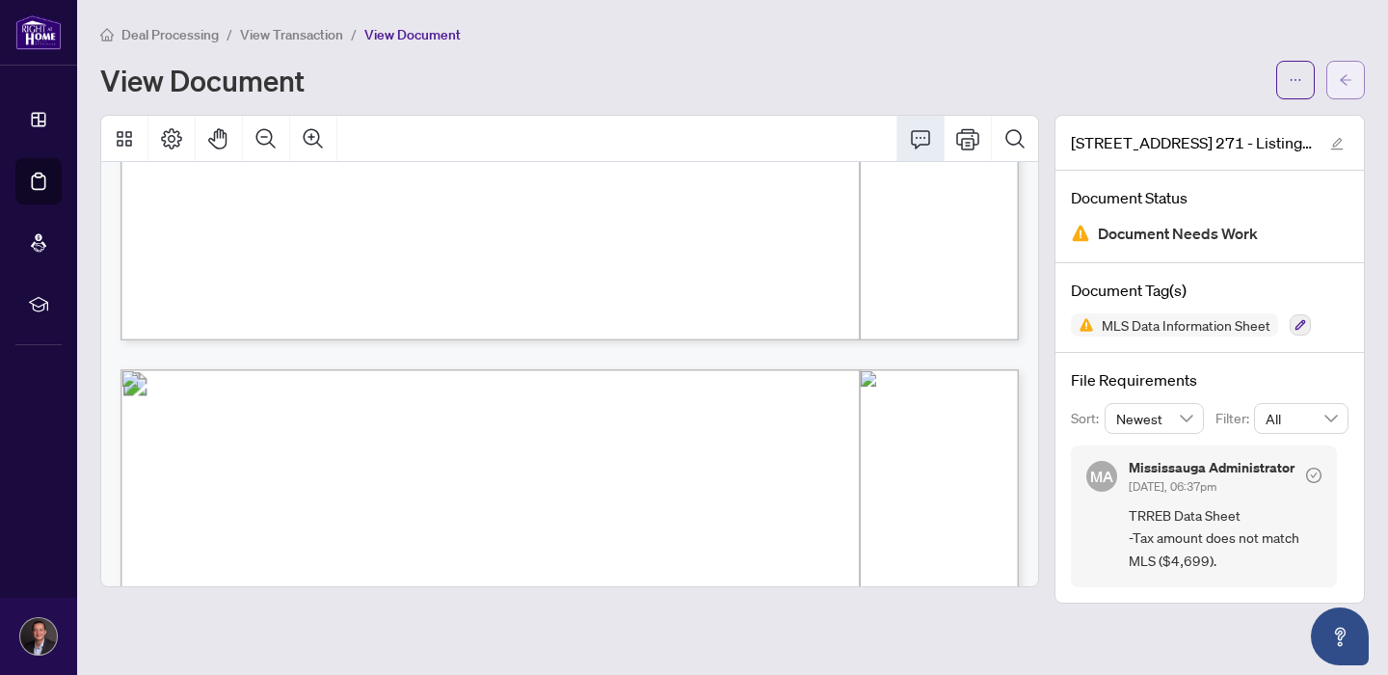
click at [1339, 70] on span "button" at bounding box center [1345, 80] width 13 height 31
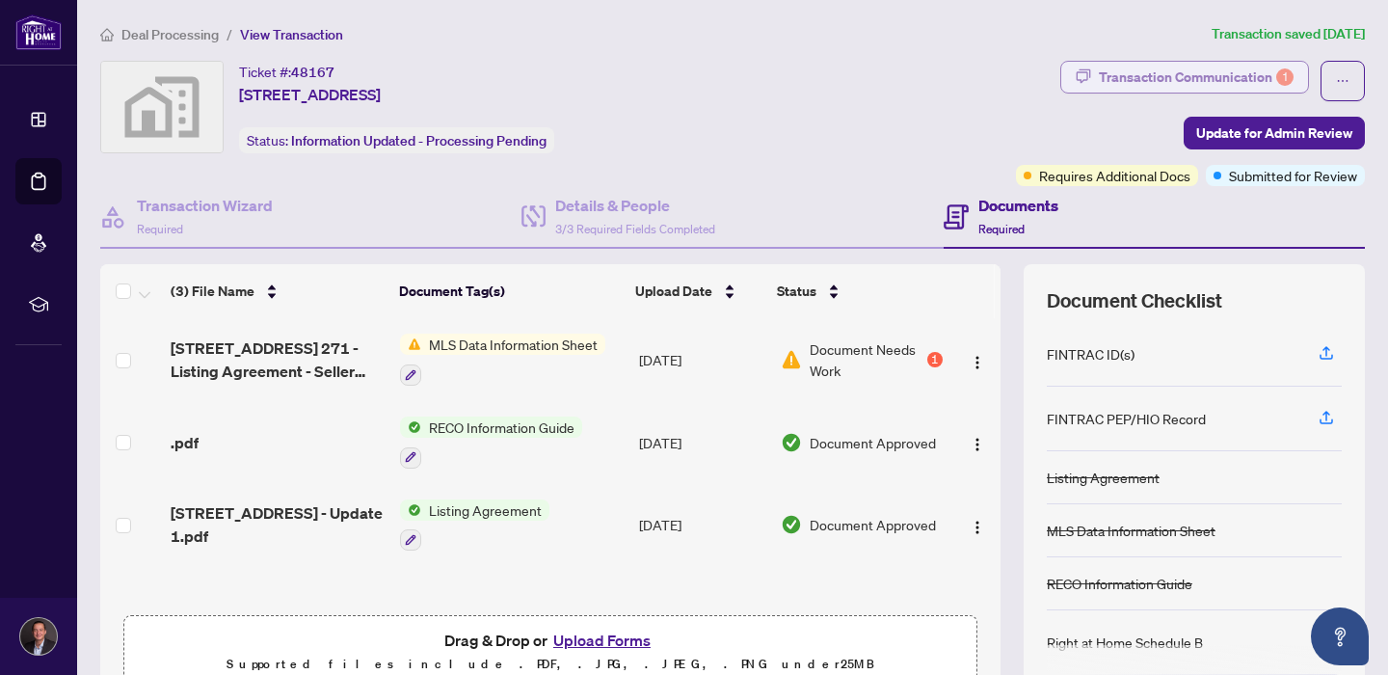
click at [1177, 77] on div "Transaction Communication 1" at bounding box center [1196, 77] width 195 height 31
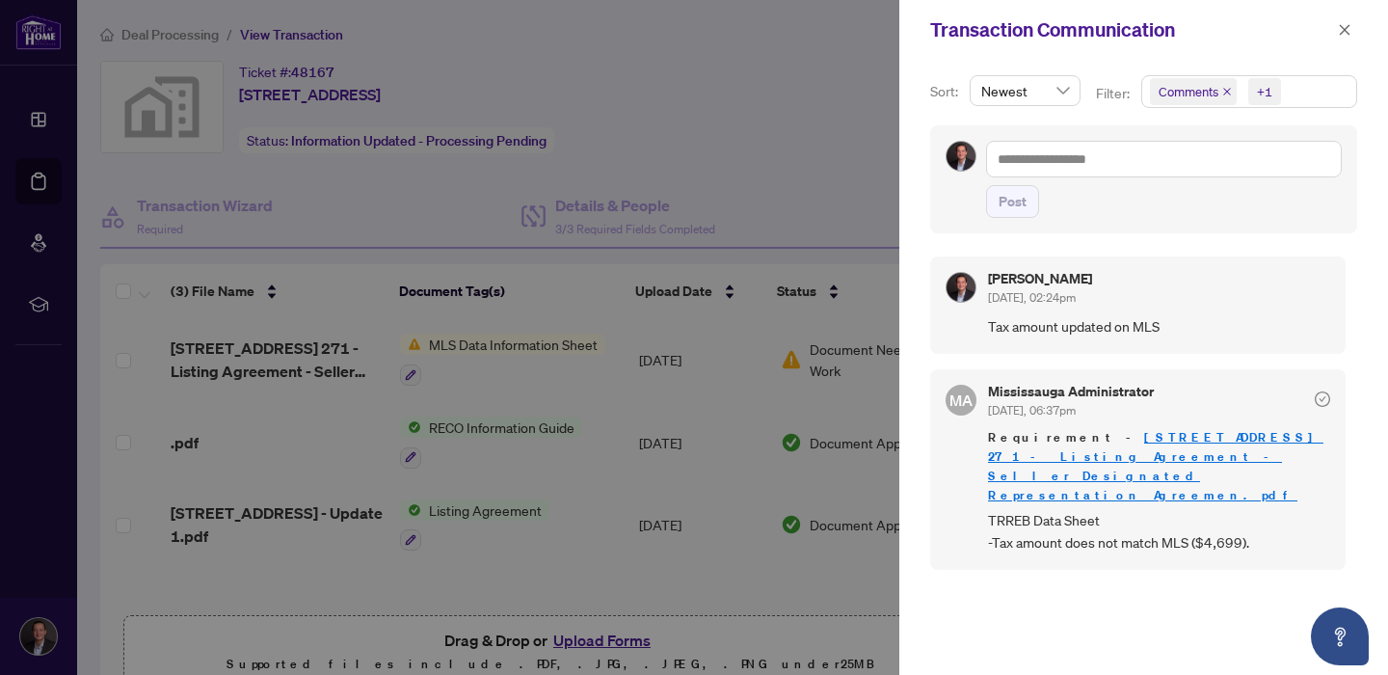
scroll to position [4, 0]
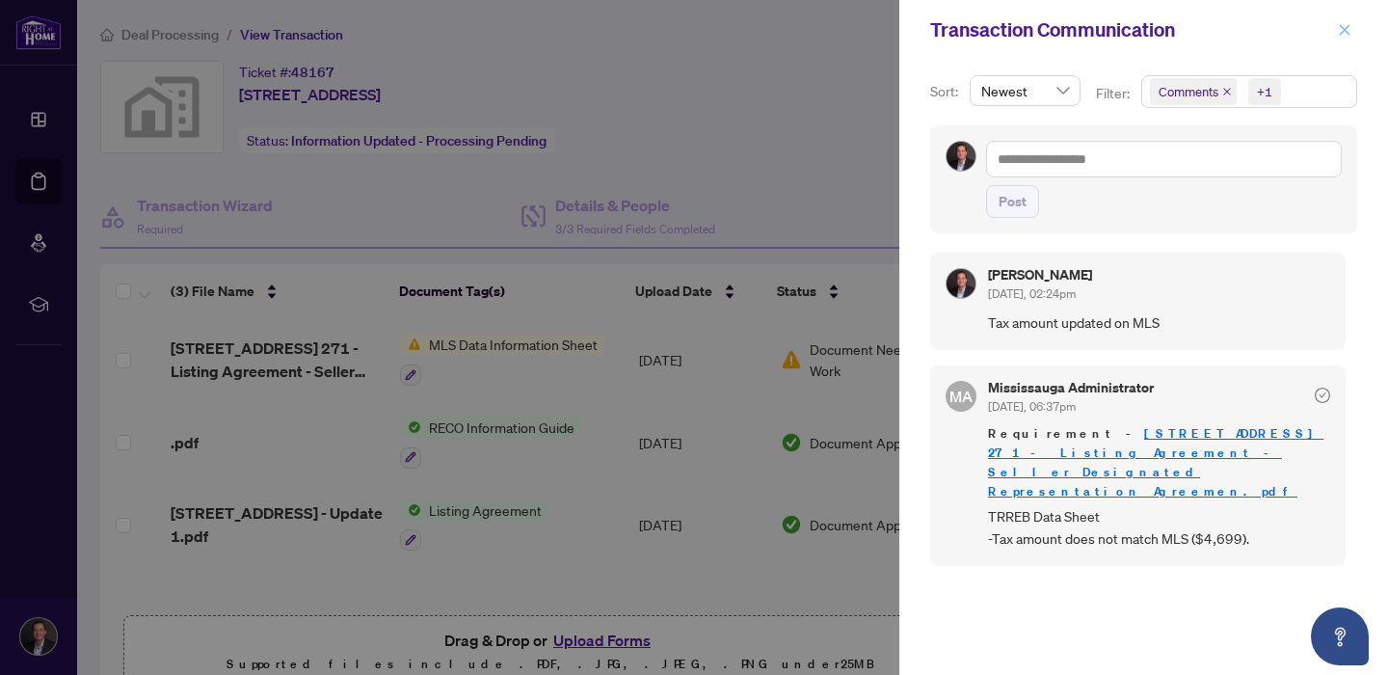
click at [1341, 25] on icon "close" at bounding box center [1344, 29] width 13 height 13
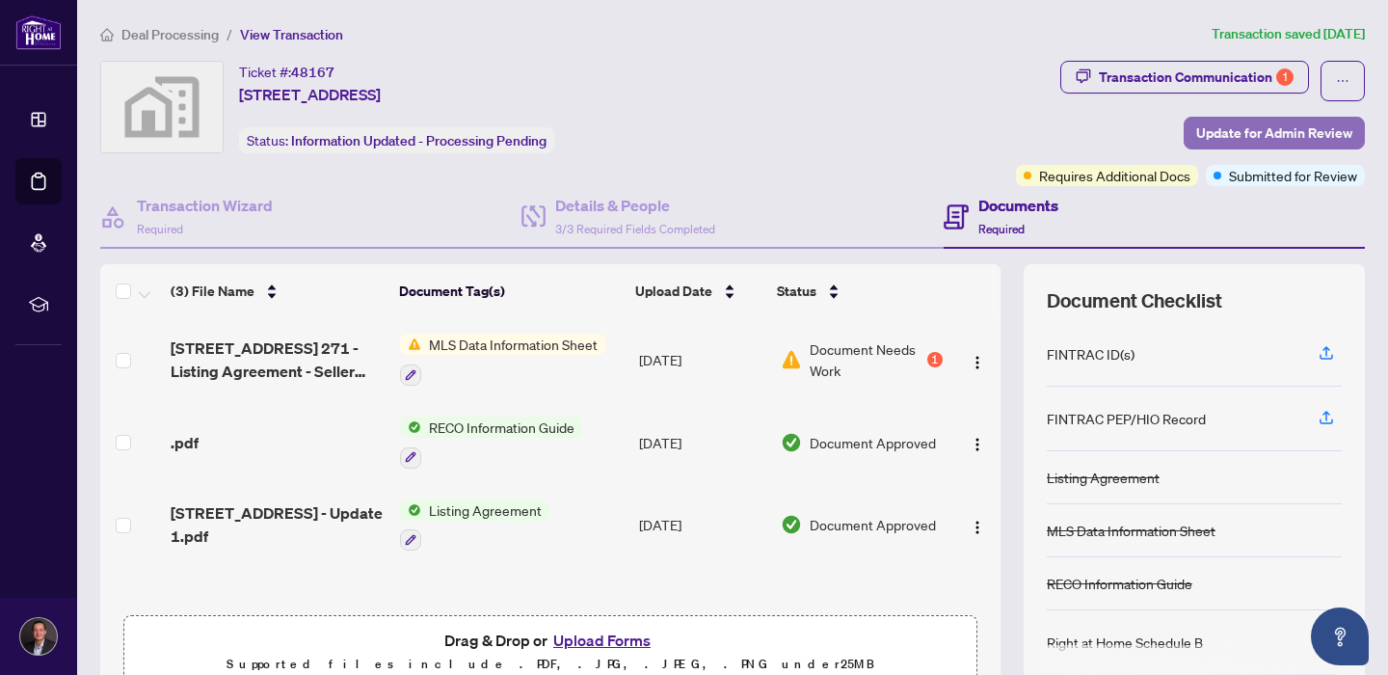
click at [1217, 135] on span "Update for Admin Review" at bounding box center [1274, 133] width 156 height 31
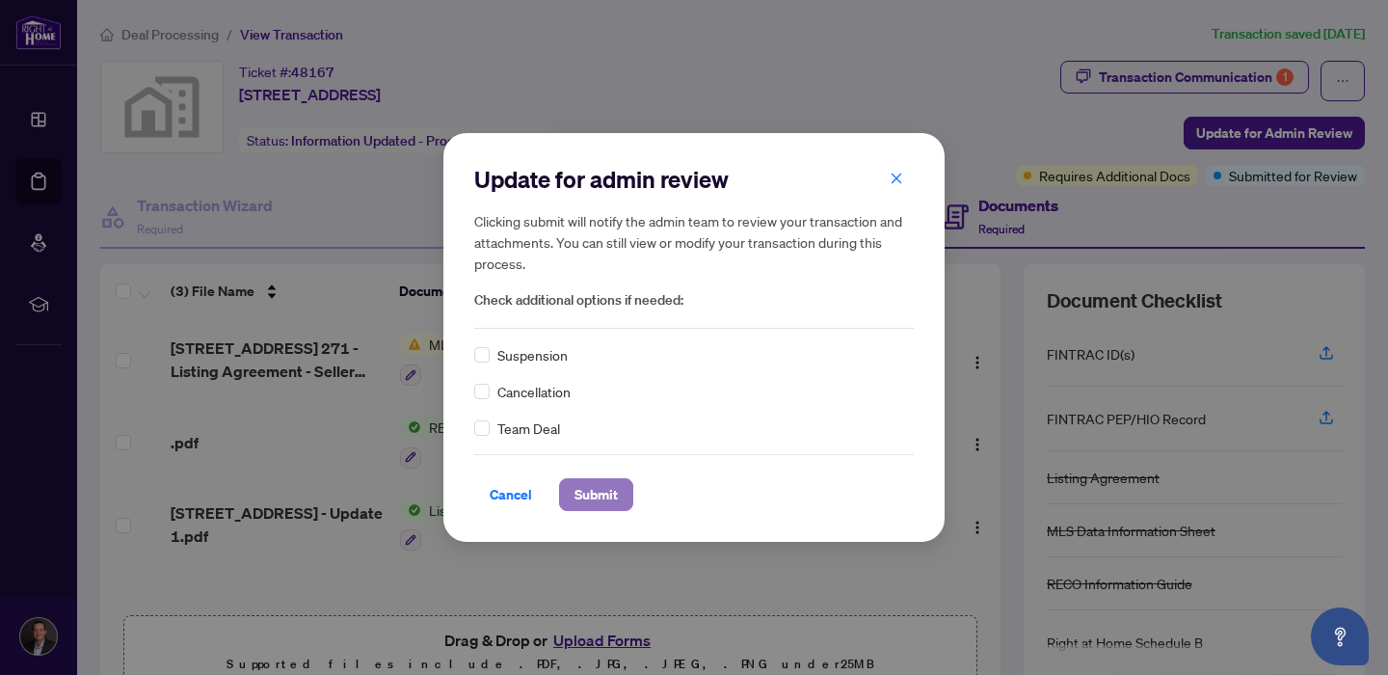
click at [604, 496] on span "Submit" at bounding box center [595, 494] width 43 height 31
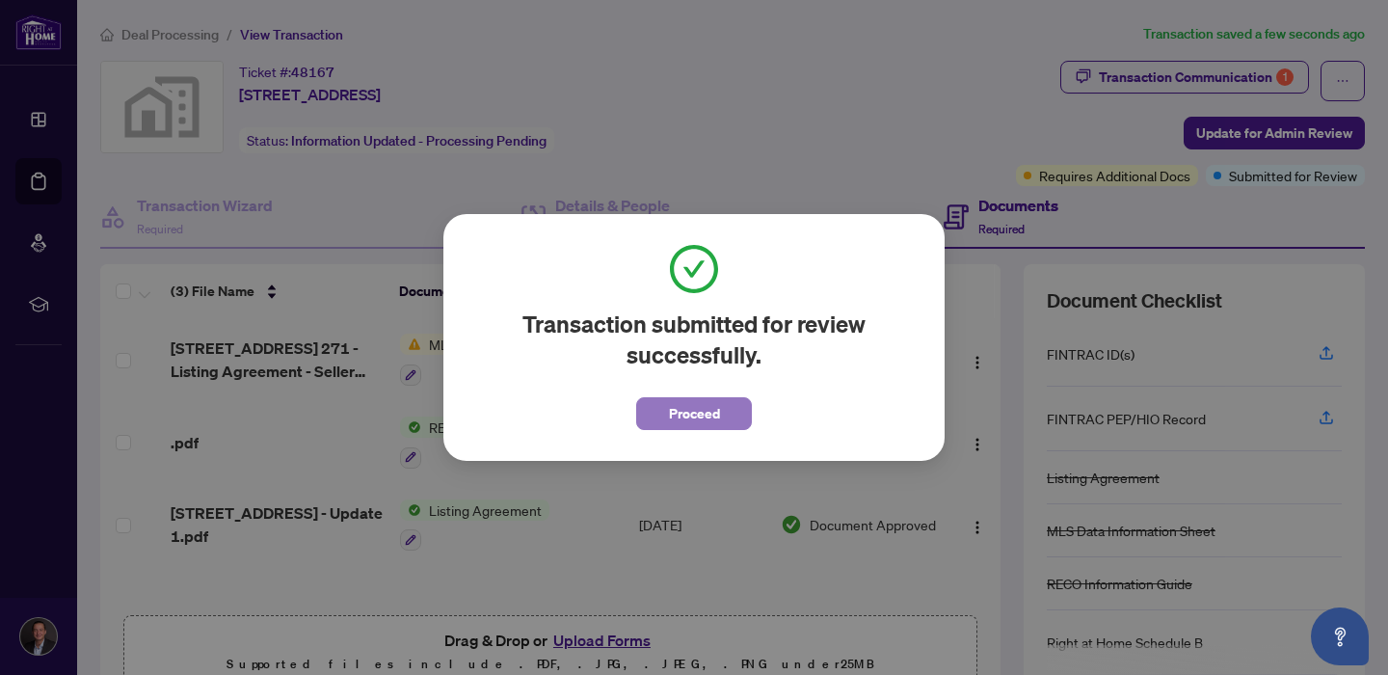
click at [674, 419] on span "Proceed" at bounding box center [694, 413] width 51 height 31
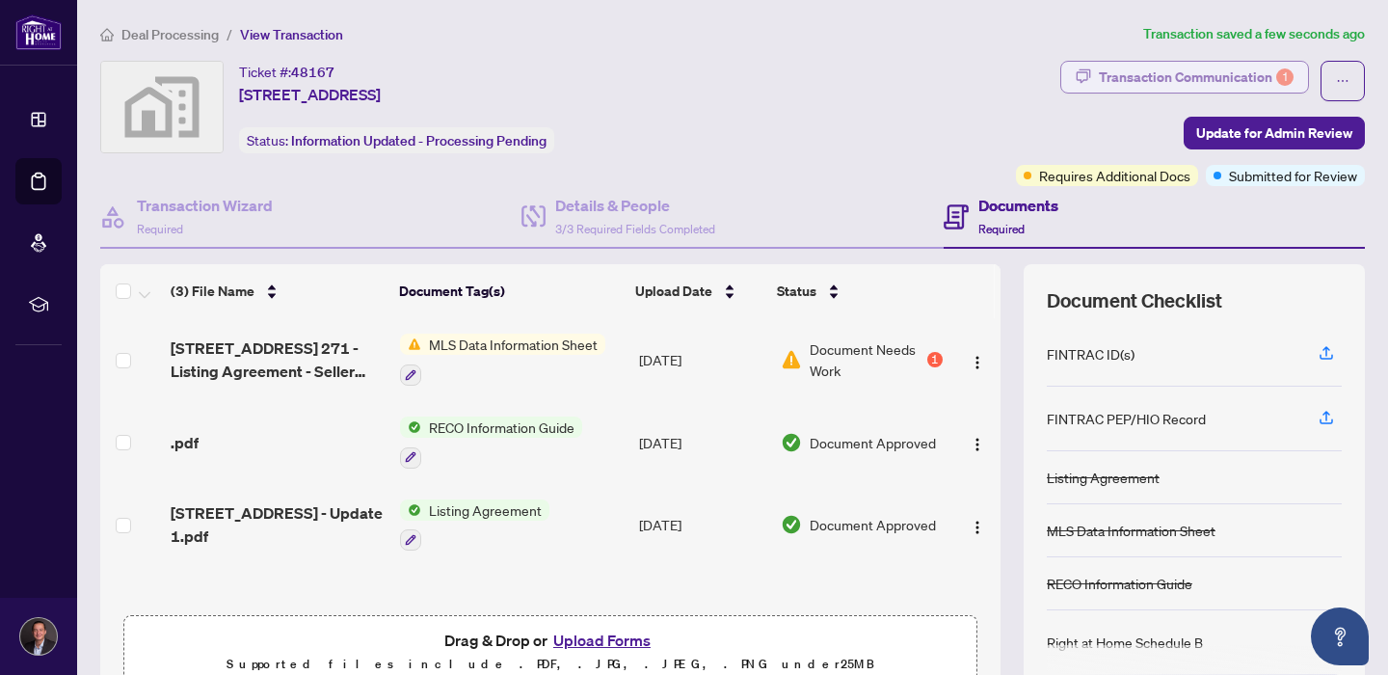
click at [1152, 79] on div "Transaction Communication 1" at bounding box center [1196, 77] width 195 height 31
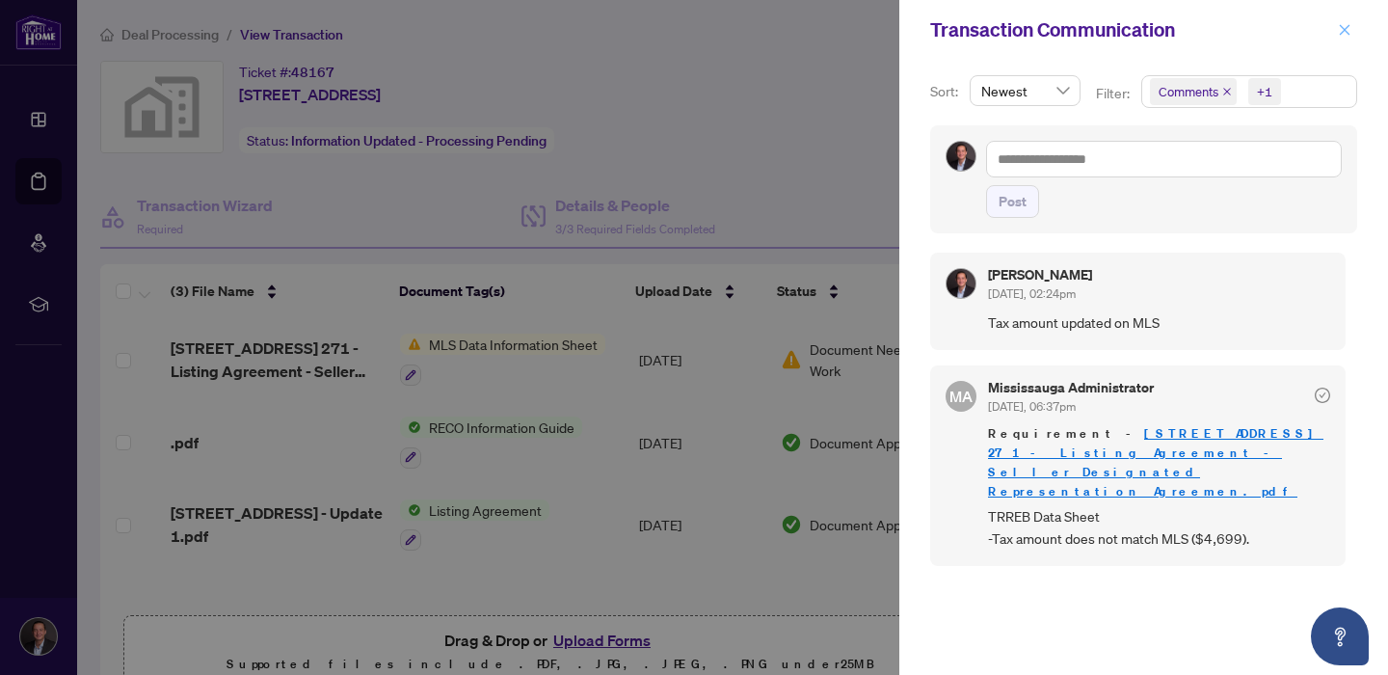
click at [1348, 25] on icon "close" at bounding box center [1345, 29] width 11 height 11
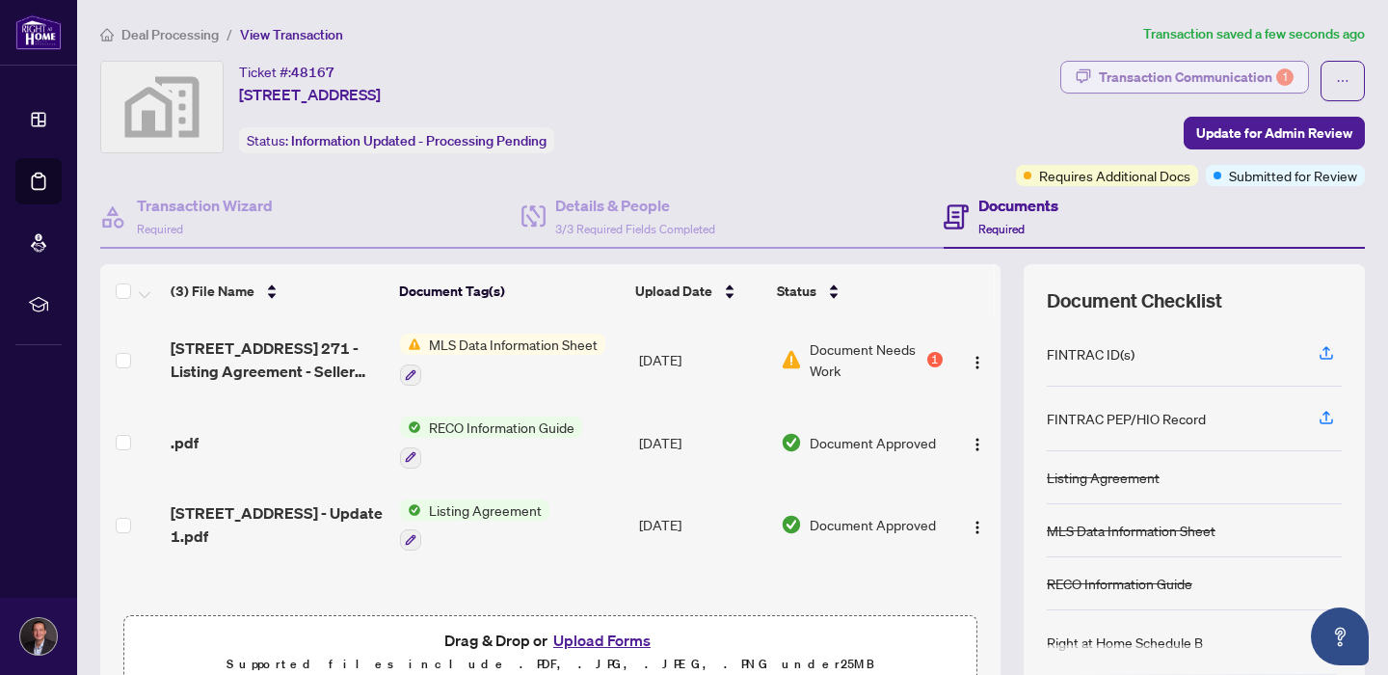
click at [1198, 70] on div "Transaction Communication 1" at bounding box center [1196, 77] width 195 height 31
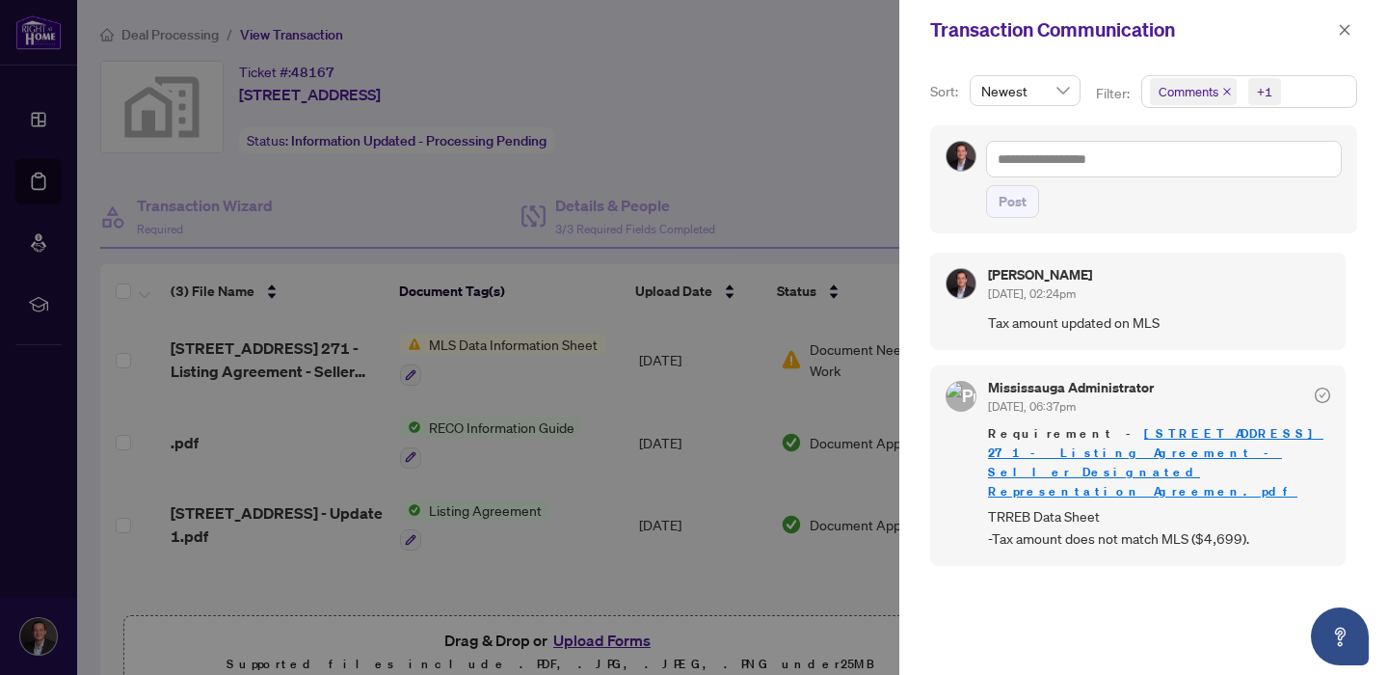
scroll to position [2, 0]
click at [1102, 449] on link "[STREET_ADDRESS] 271 - Listing Agreement - Seller Designated Representation Agr…" at bounding box center [1155, 464] width 335 height 74
click at [818, 68] on div at bounding box center [694, 337] width 1388 height 675
click at [1343, 23] on icon "close" at bounding box center [1344, 29] width 13 height 13
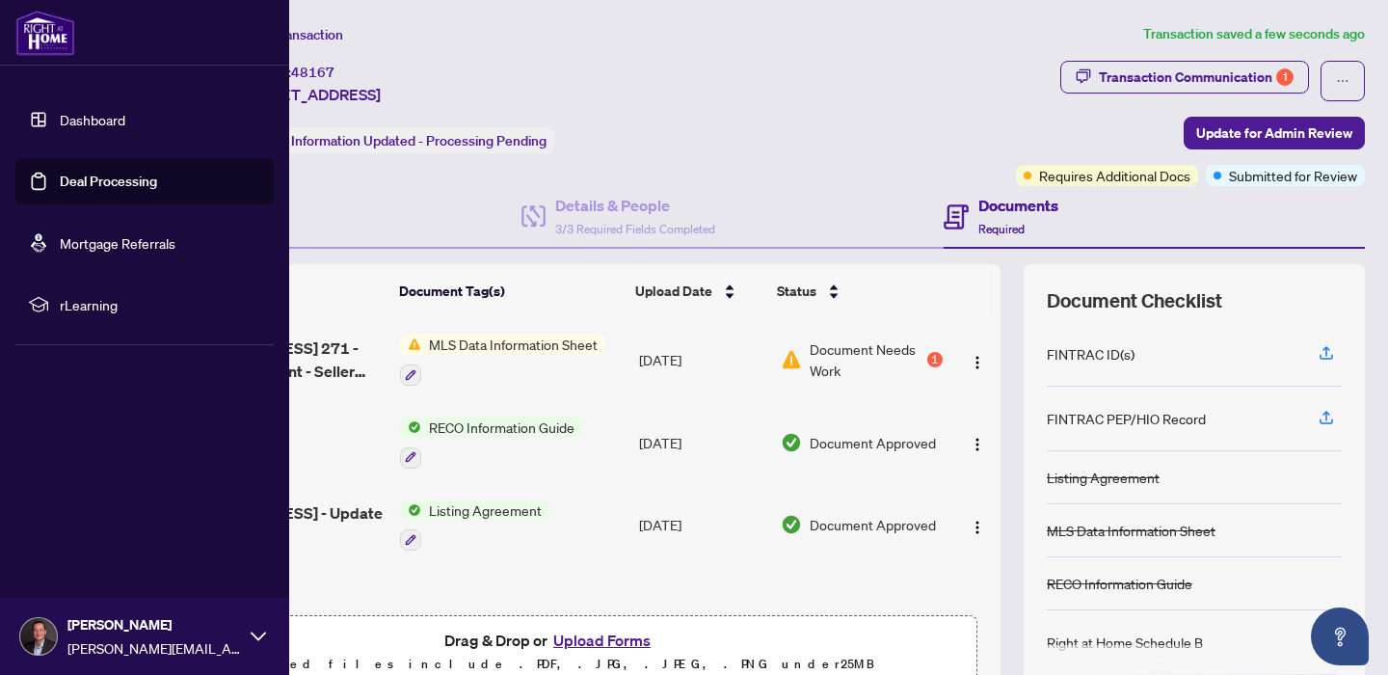
click at [99, 127] on link "Dashboard" at bounding box center [93, 119] width 66 height 17
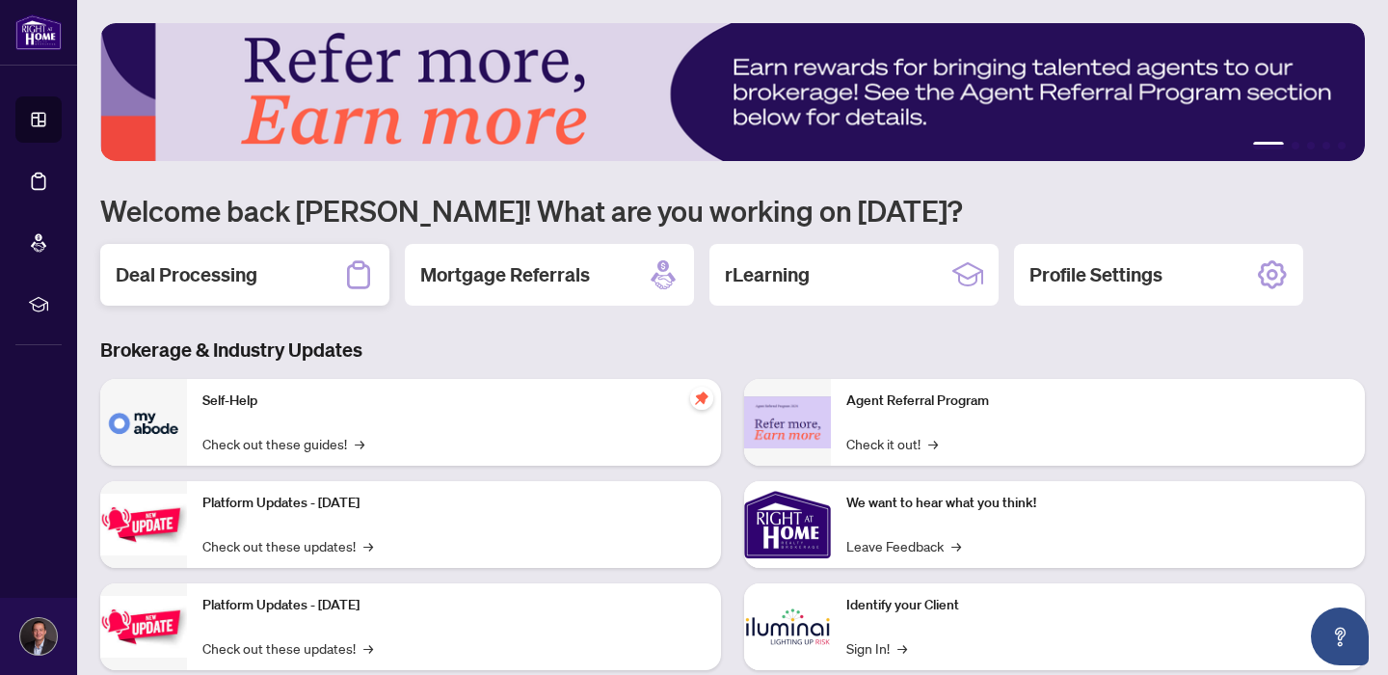
click at [184, 256] on div "Deal Processing" at bounding box center [244, 275] width 289 height 62
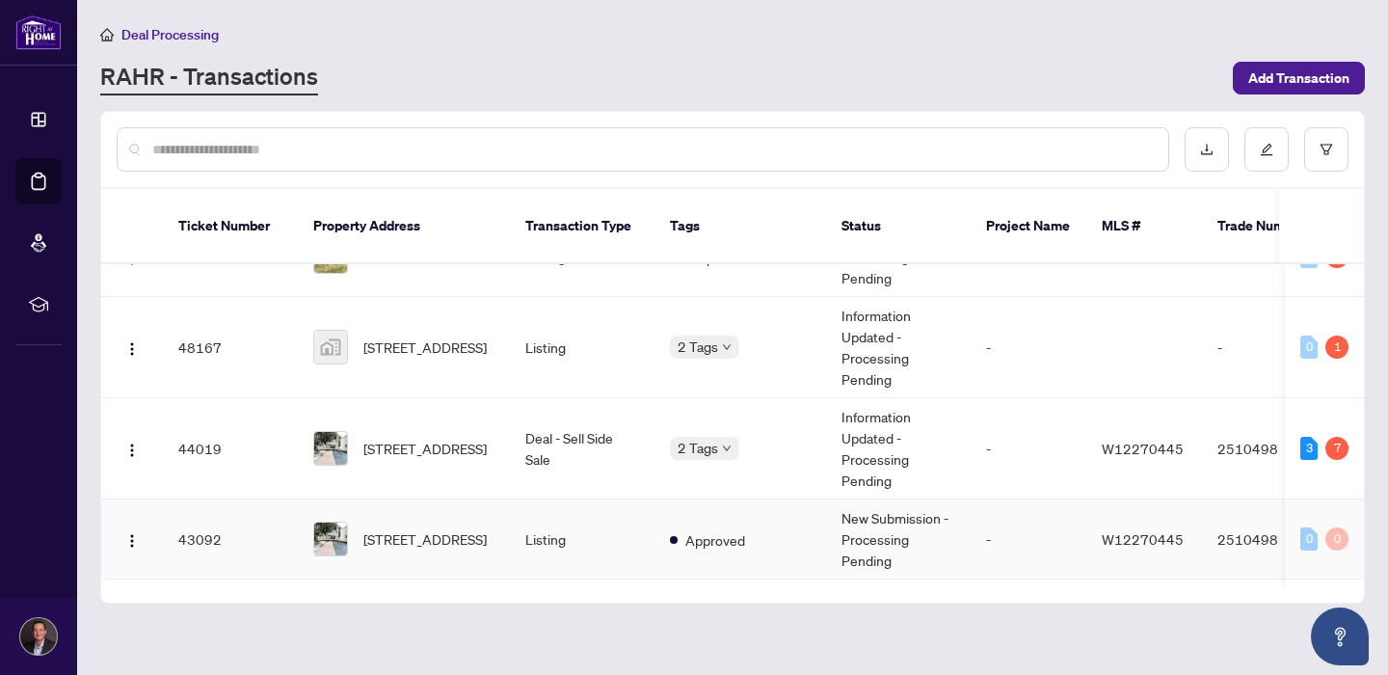
scroll to position [152, 0]
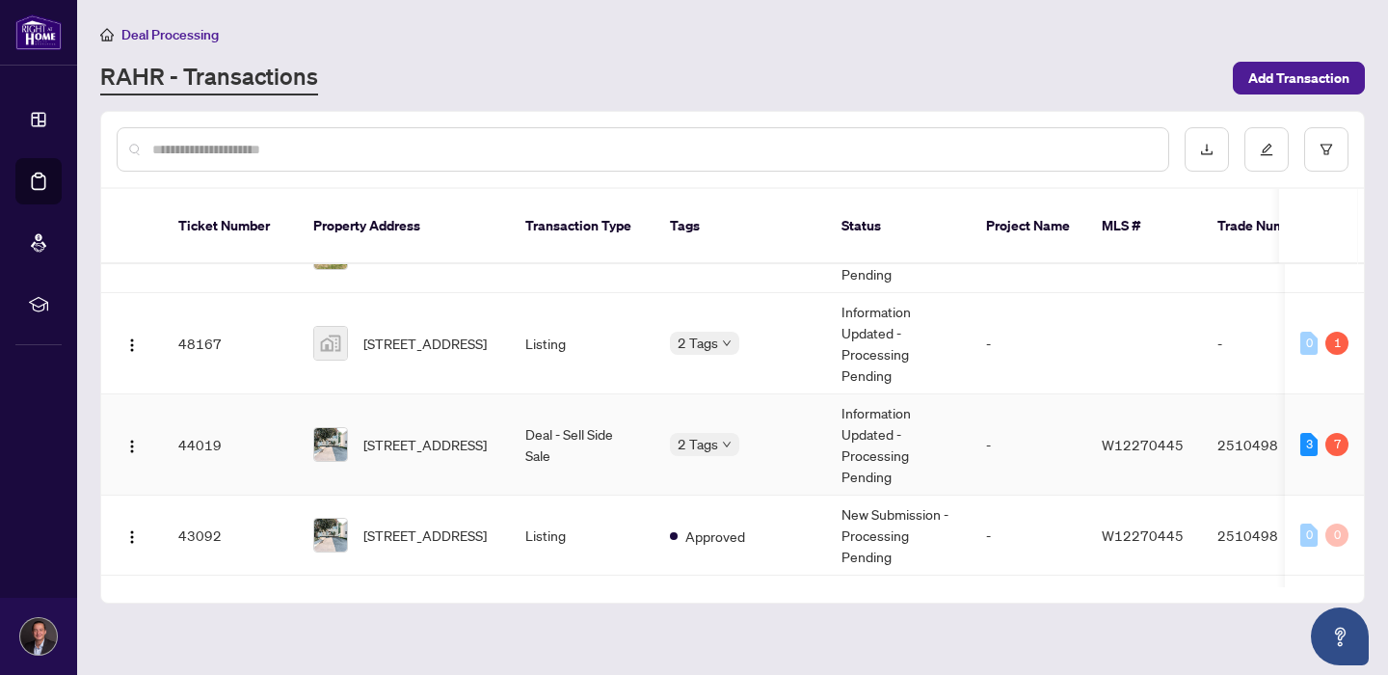
click at [428, 434] on span "19 Hearthstone Crt, Brampton, Ontario L6S 1N8, Canada" at bounding box center [424, 444] width 123 height 21
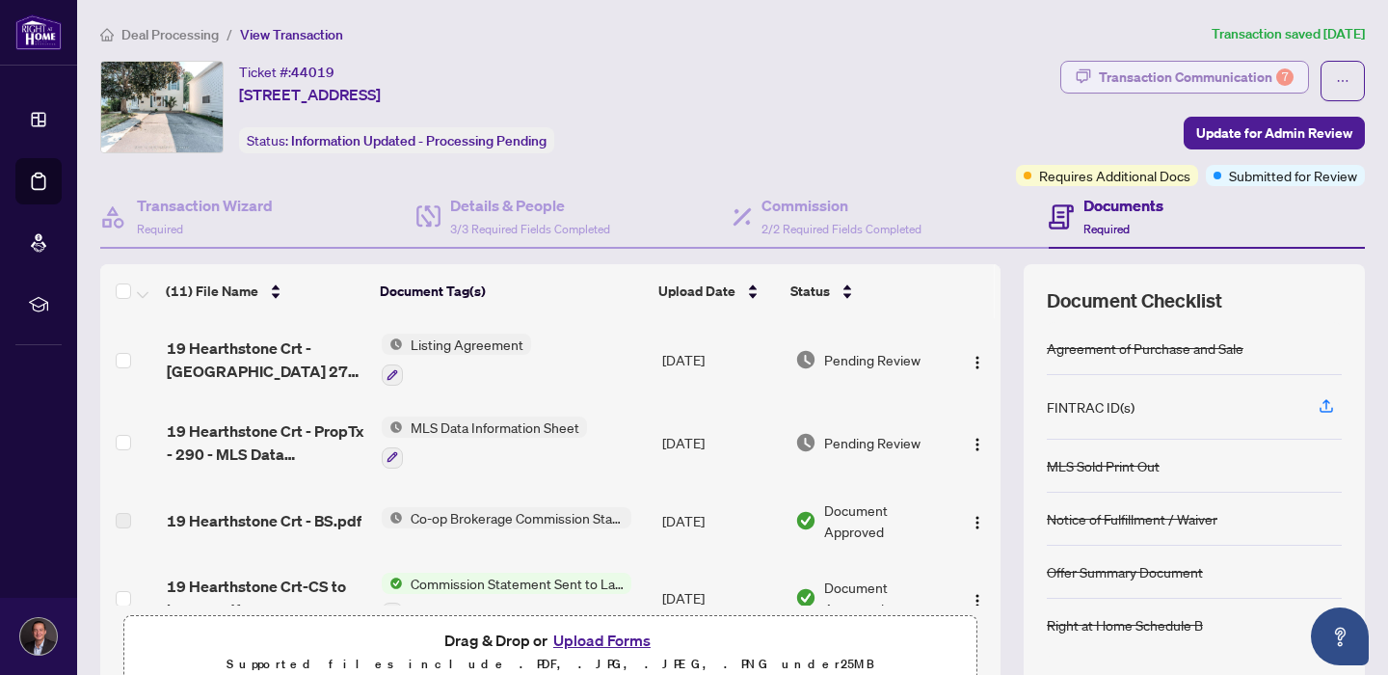
click at [1223, 76] on div "Transaction Communication 7" at bounding box center [1196, 77] width 195 height 31
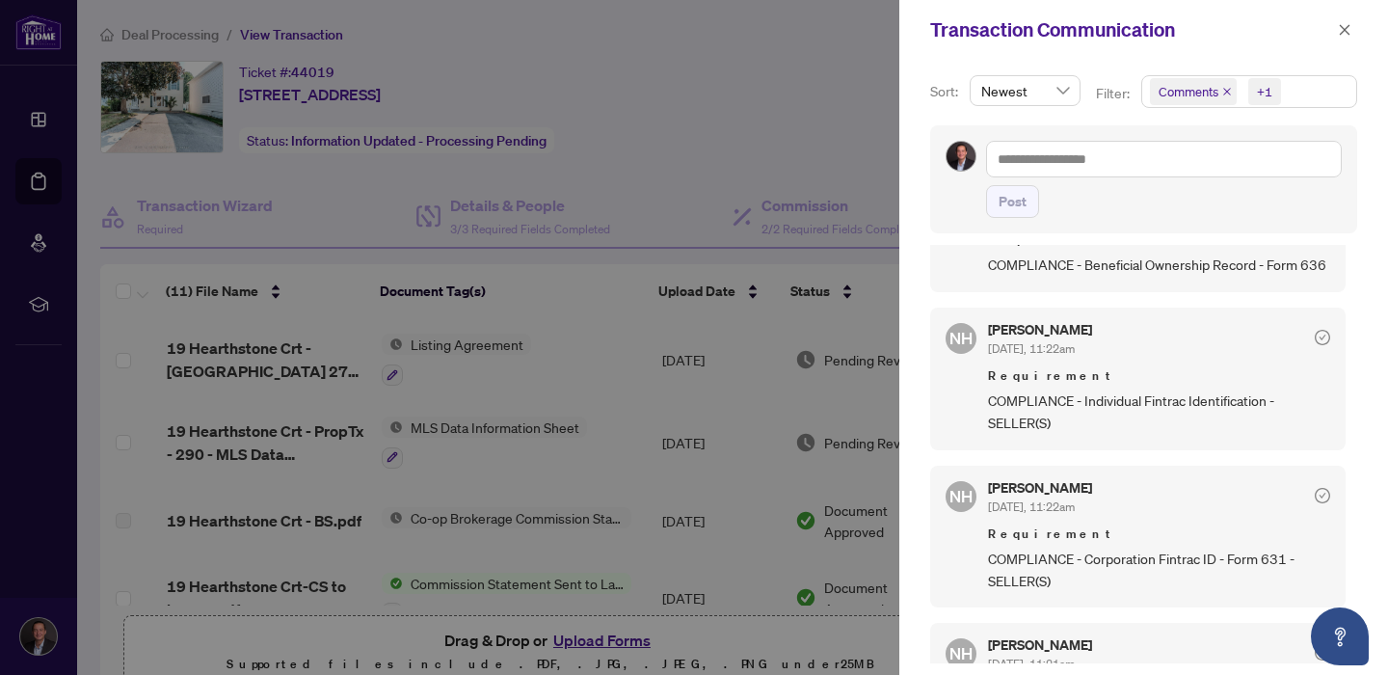
scroll to position [672, 0]
